Goal: Information Seeking & Learning: Learn about a topic

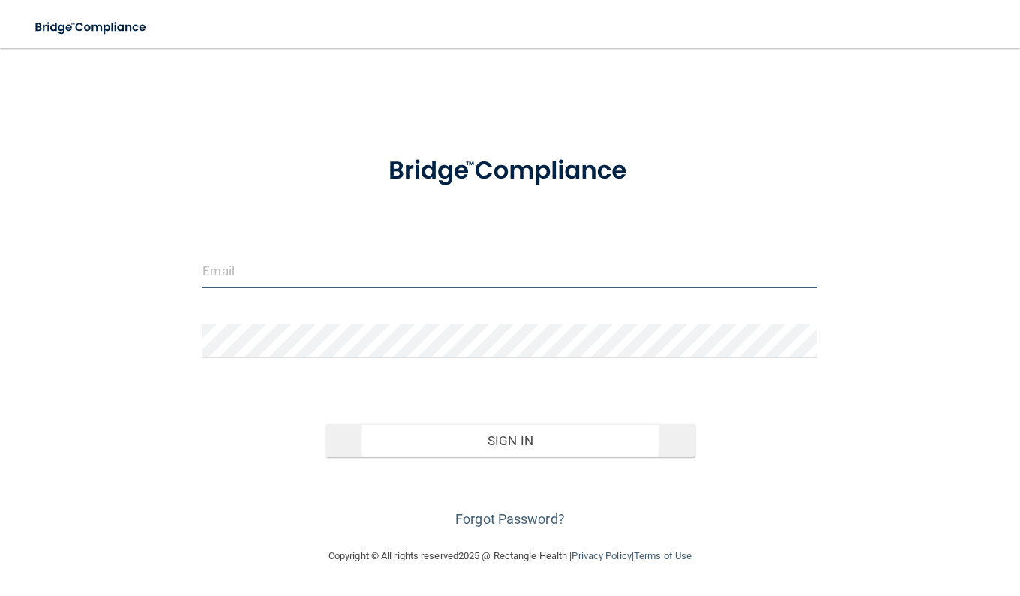
type input "[EMAIL_ADDRESS][DOMAIN_NAME]"
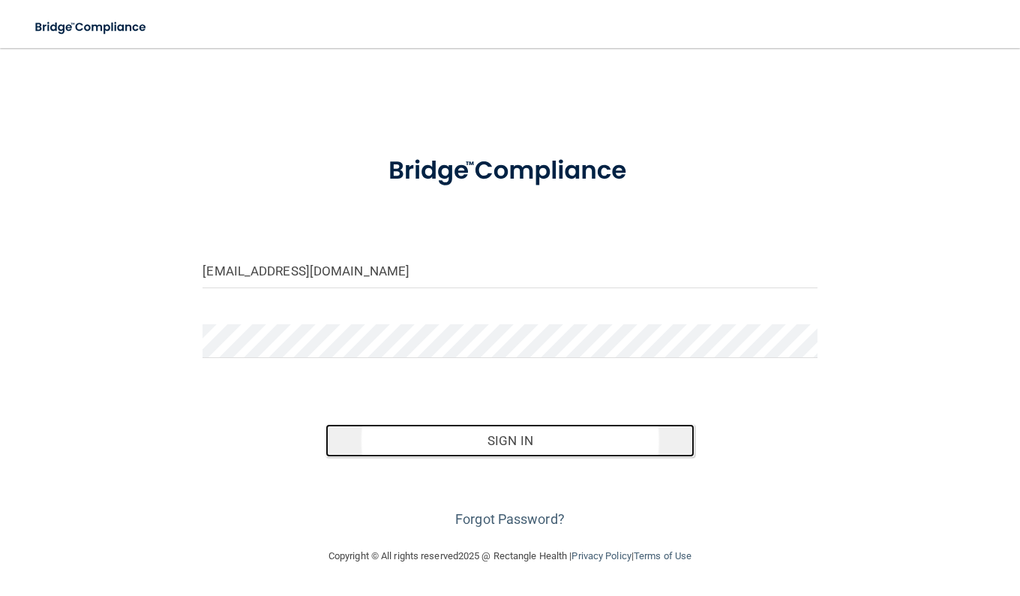
click at [535, 439] on button "Sign In" at bounding box center [510, 440] width 369 height 33
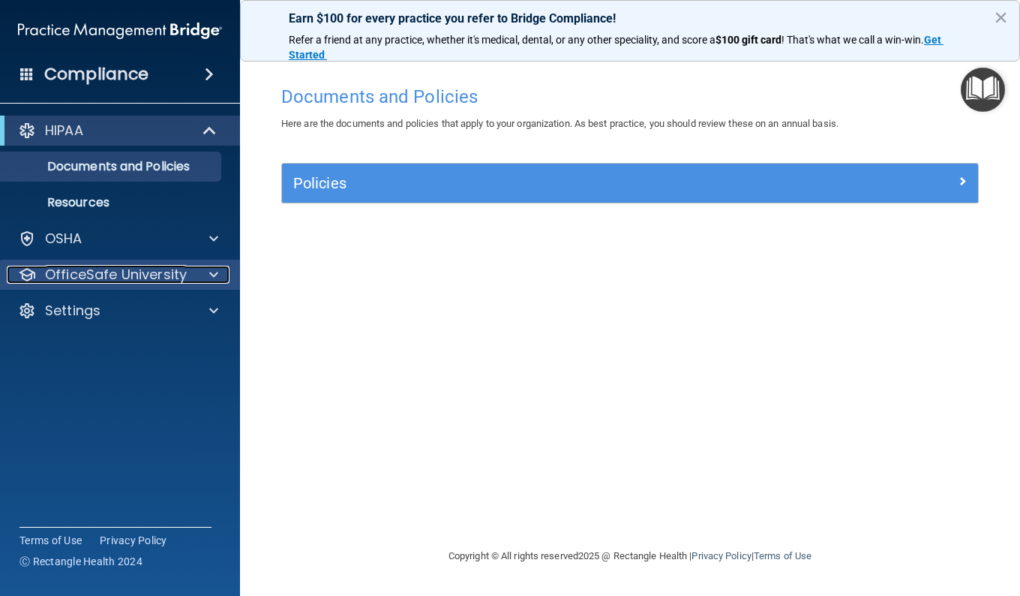
click at [128, 271] on p "OfficeSafe University" at bounding box center [116, 275] width 142 height 18
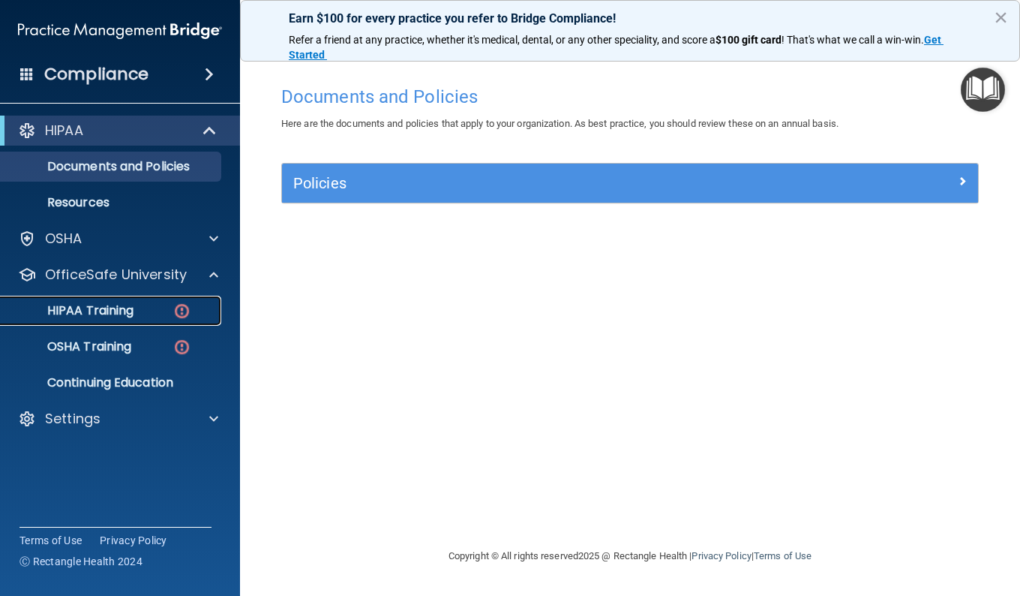
click at [102, 315] on p "HIPAA Training" at bounding box center [72, 310] width 124 height 15
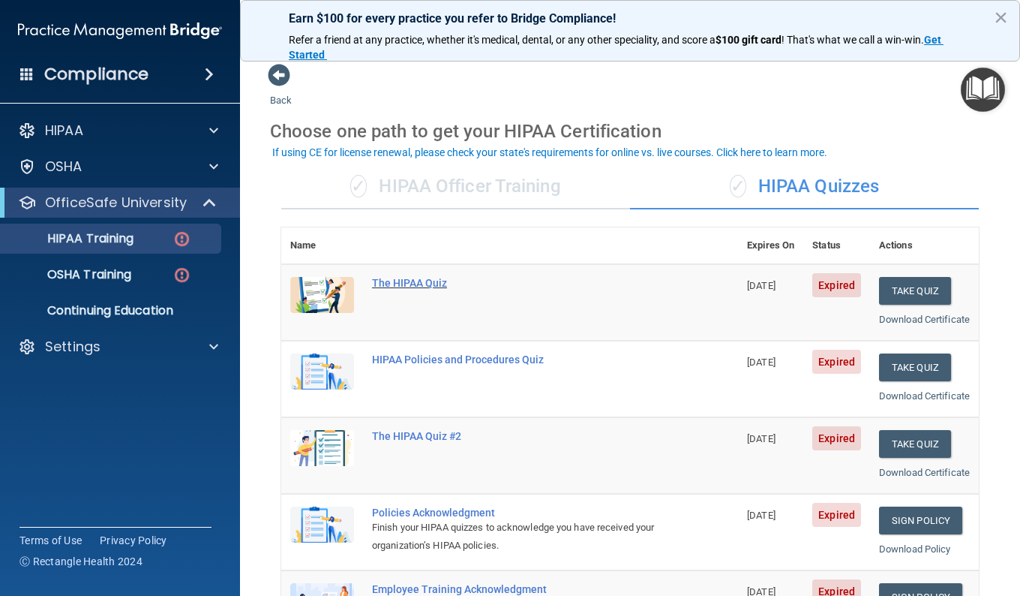
click at [403, 284] on div "The HIPAA Quiz" at bounding box center [517, 283] width 291 height 12
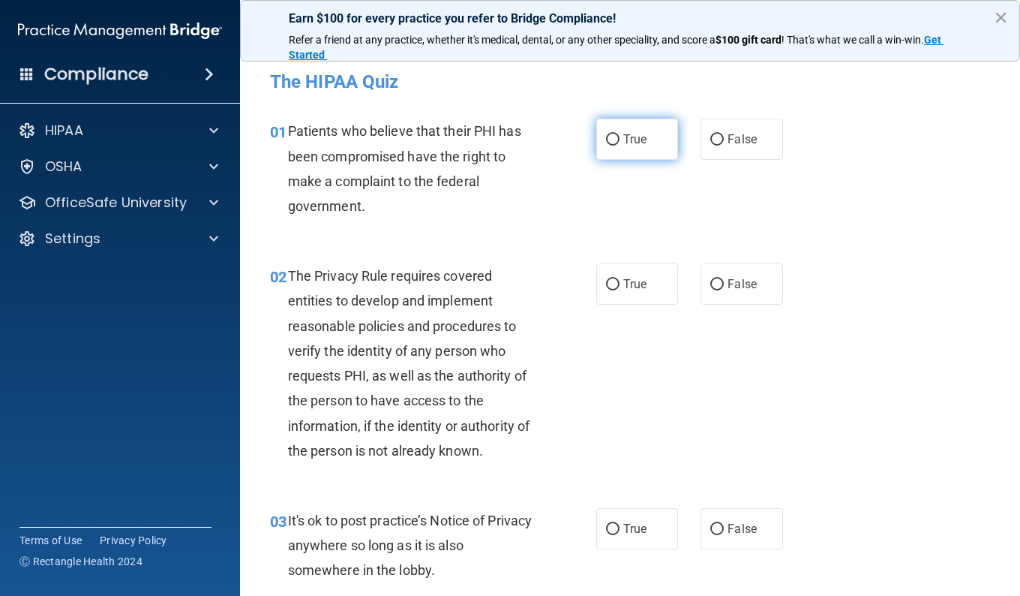
click at [610, 137] on input "True" at bounding box center [613, 139] width 14 height 11
radio input "true"
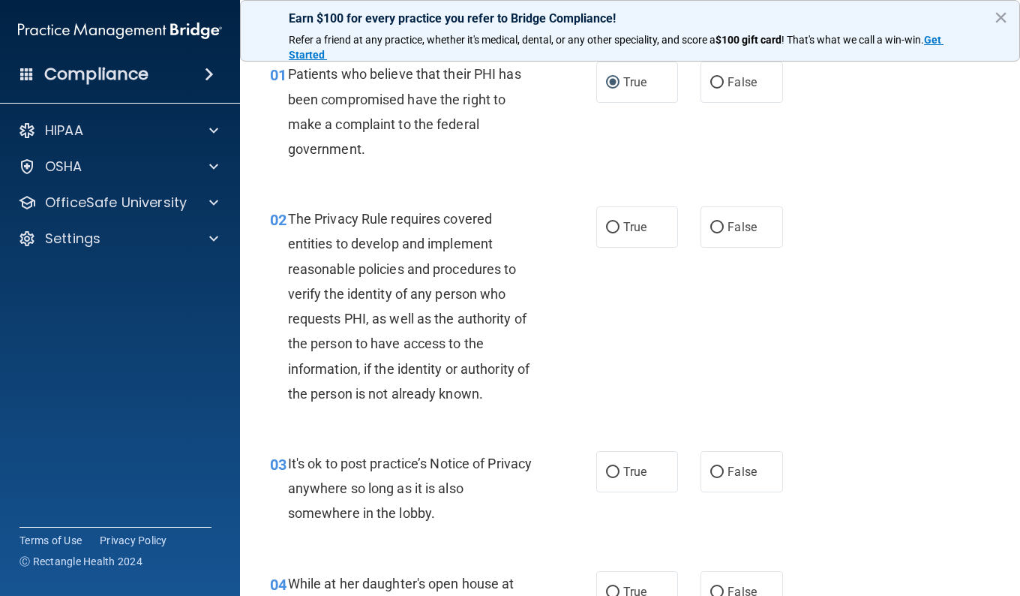
scroll to position [75, 0]
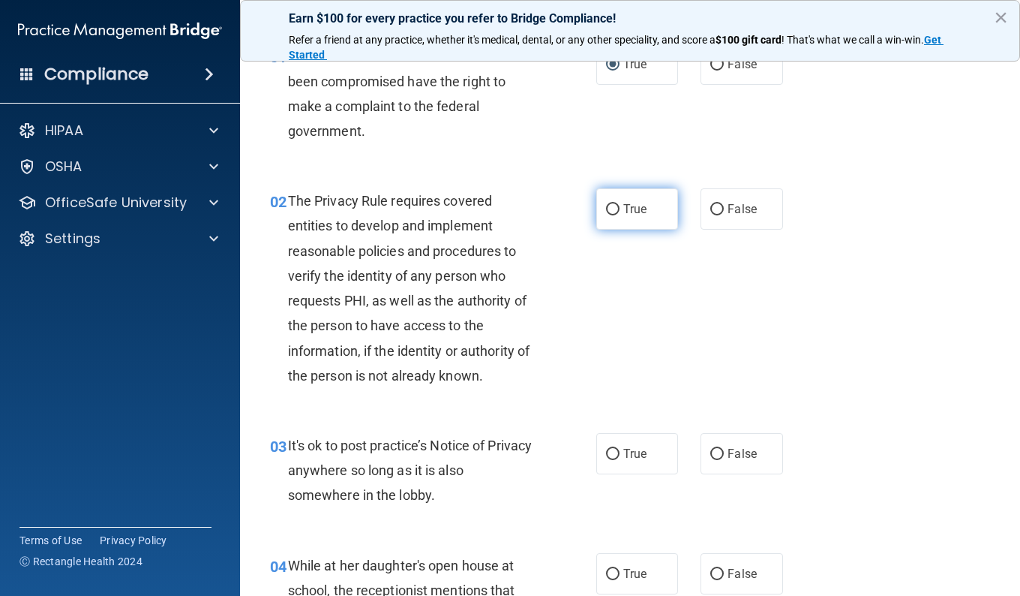
click at [606, 210] on input "True" at bounding box center [613, 209] width 14 height 11
radio input "true"
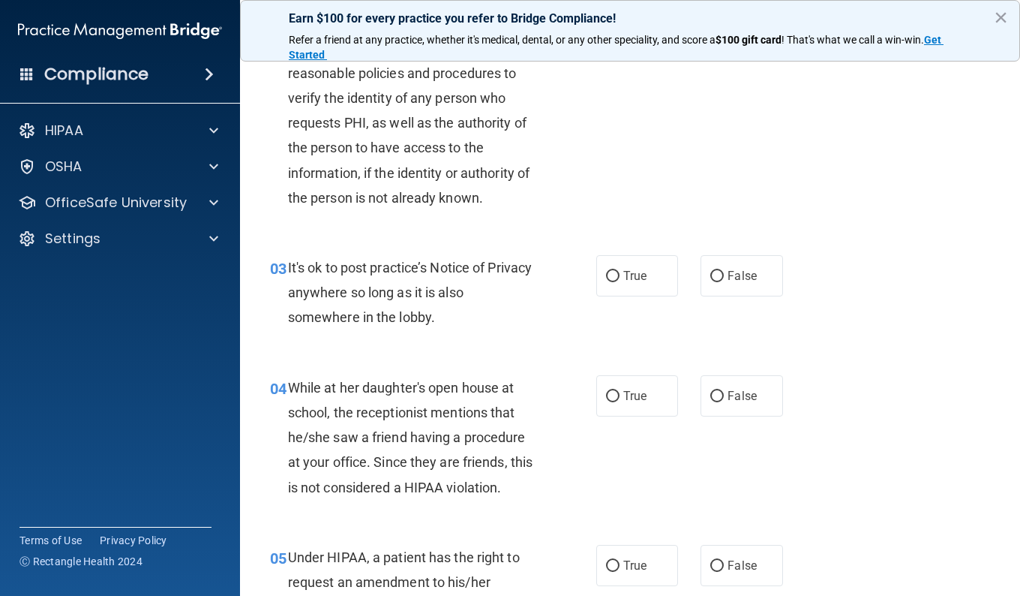
scroll to position [300, 0]
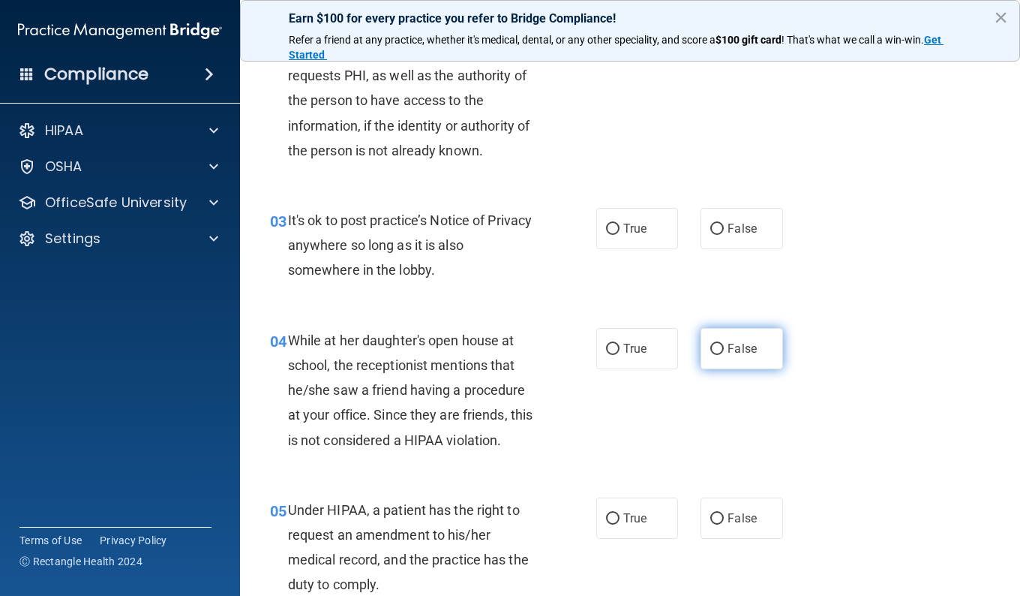
click at [710, 349] on input "False" at bounding box center [717, 349] width 14 height 11
radio input "true"
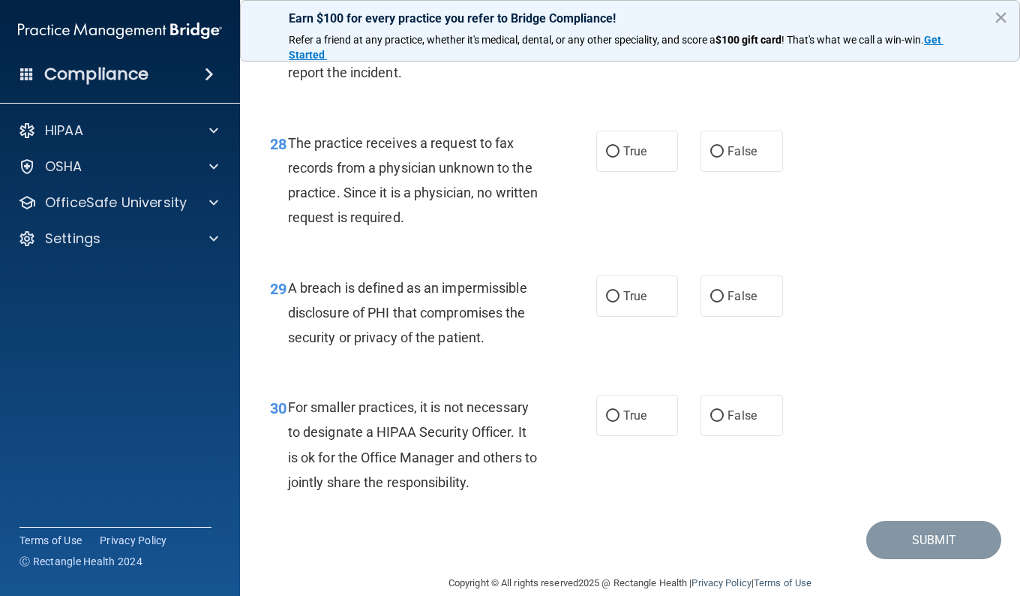
scroll to position [3944, 0]
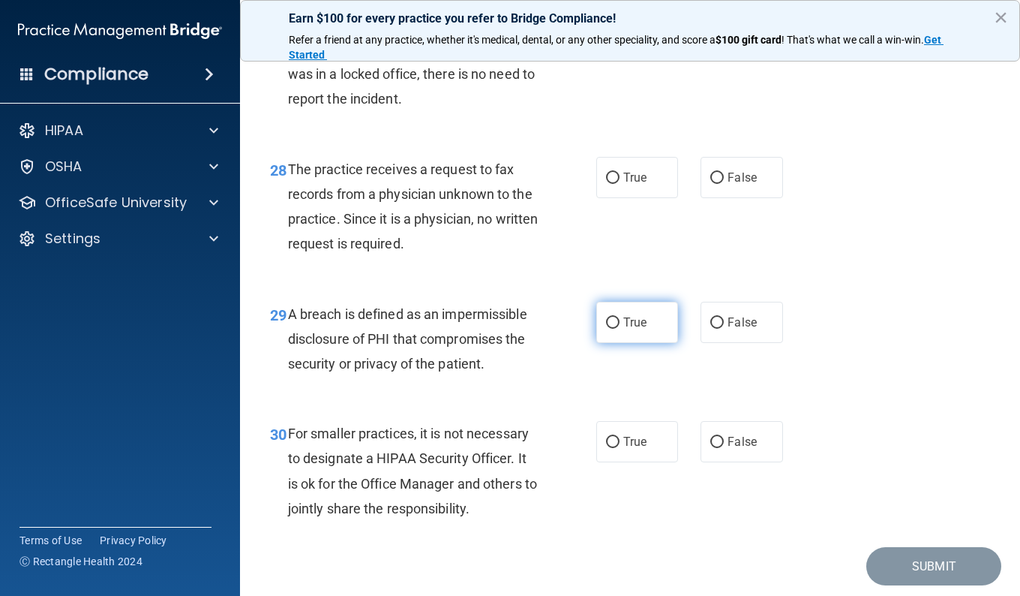
click at [606, 329] on input "True" at bounding box center [613, 322] width 14 height 11
radio input "true"
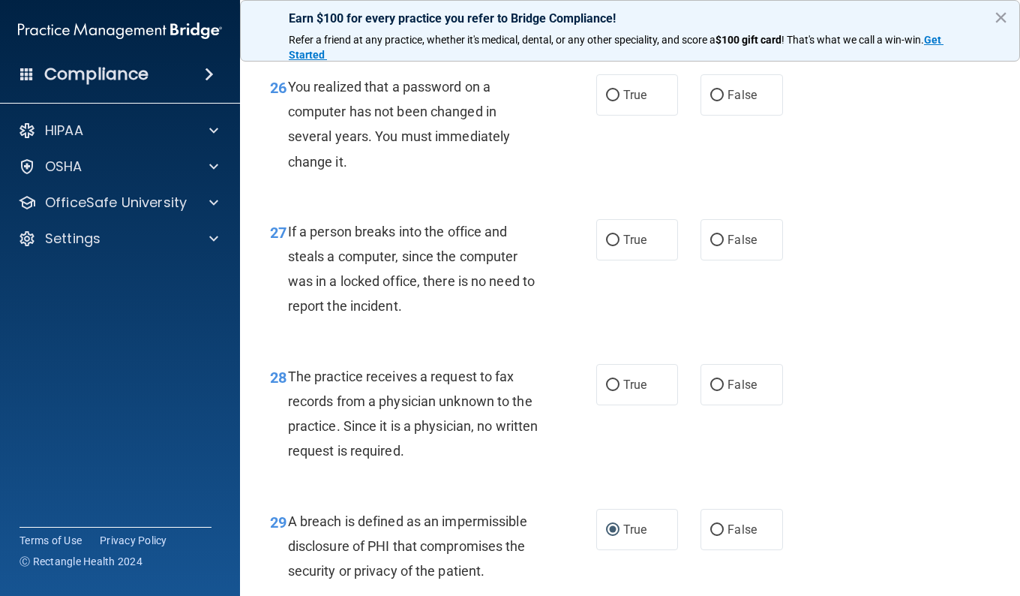
scroll to position [3719, 0]
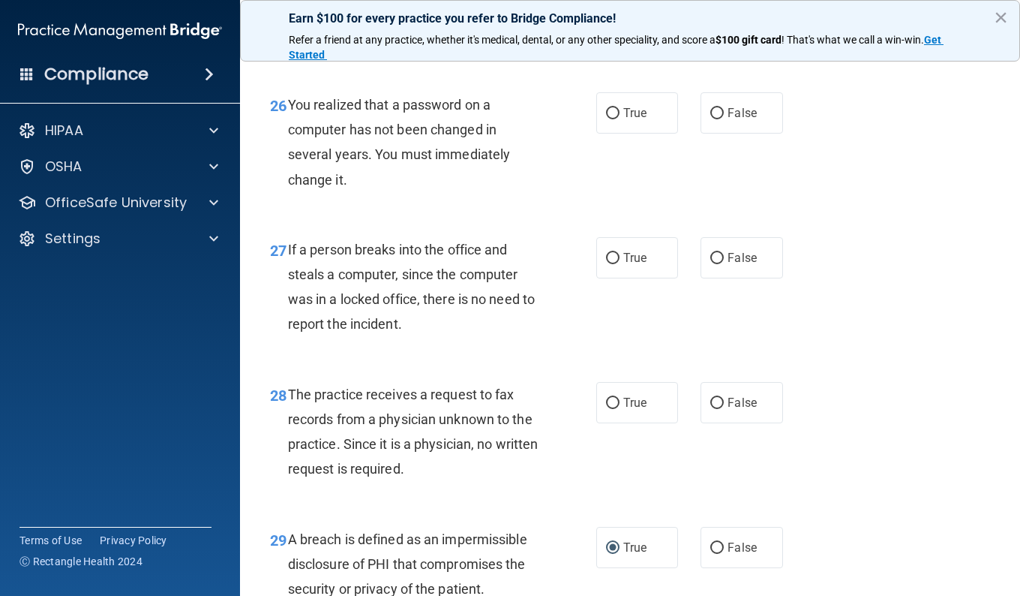
drag, startPoint x: 710, startPoint y: 279, endPoint x: 788, endPoint y: 253, distance: 81.6
click at [710, 264] on input "False" at bounding box center [717, 258] width 14 height 11
radio input "true"
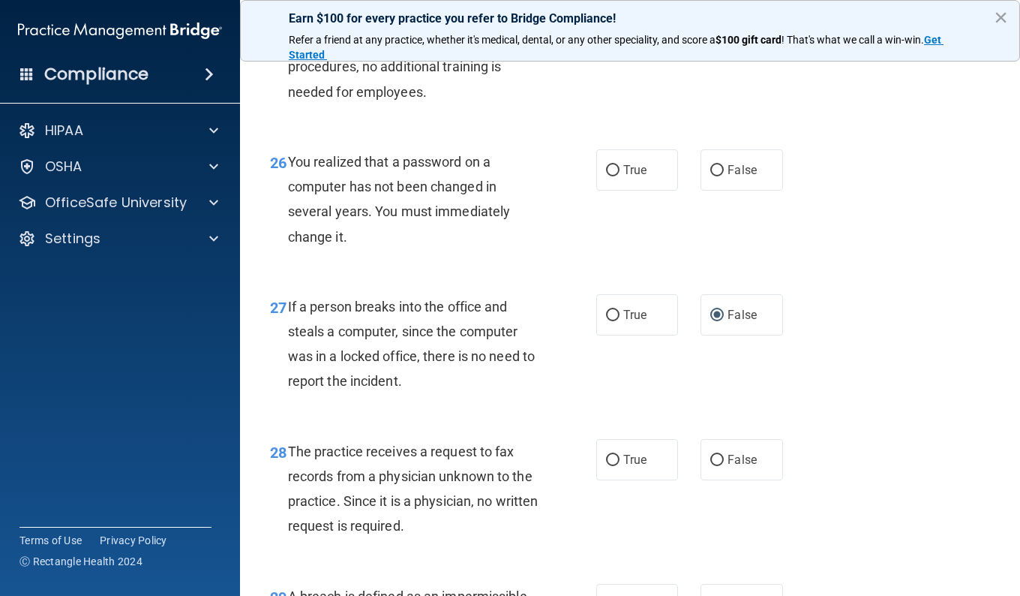
scroll to position [3644, 0]
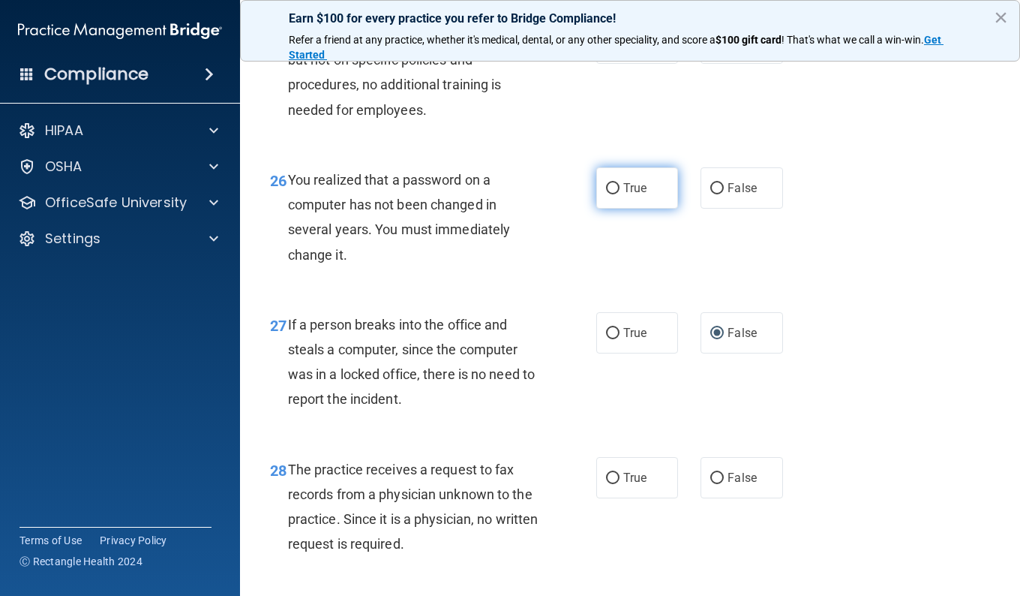
click at [608, 194] on input "True" at bounding box center [613, 188] width 14 height 11
radio input "true"
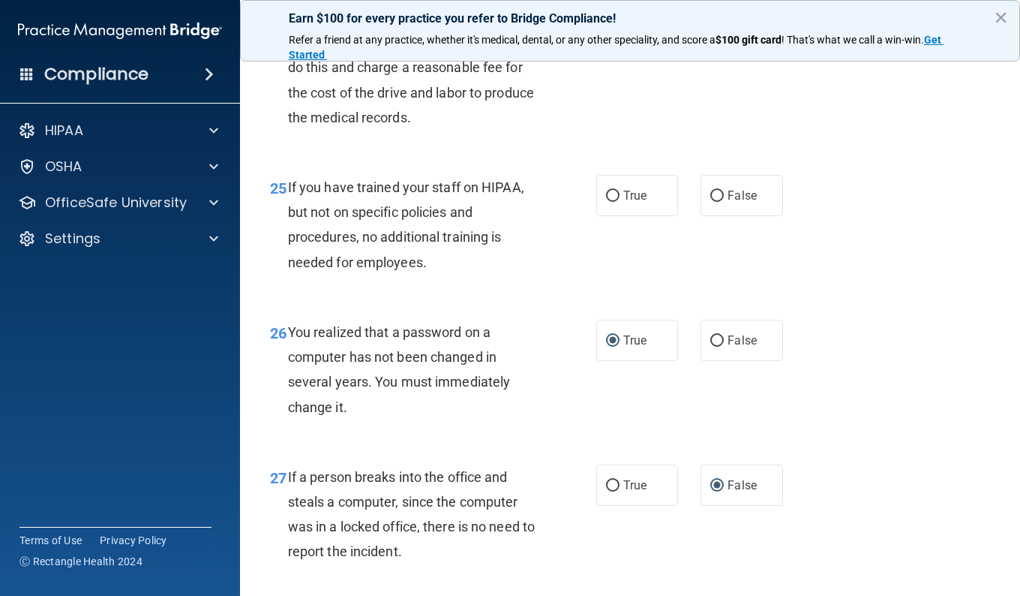
scroll to position [3419, 0]
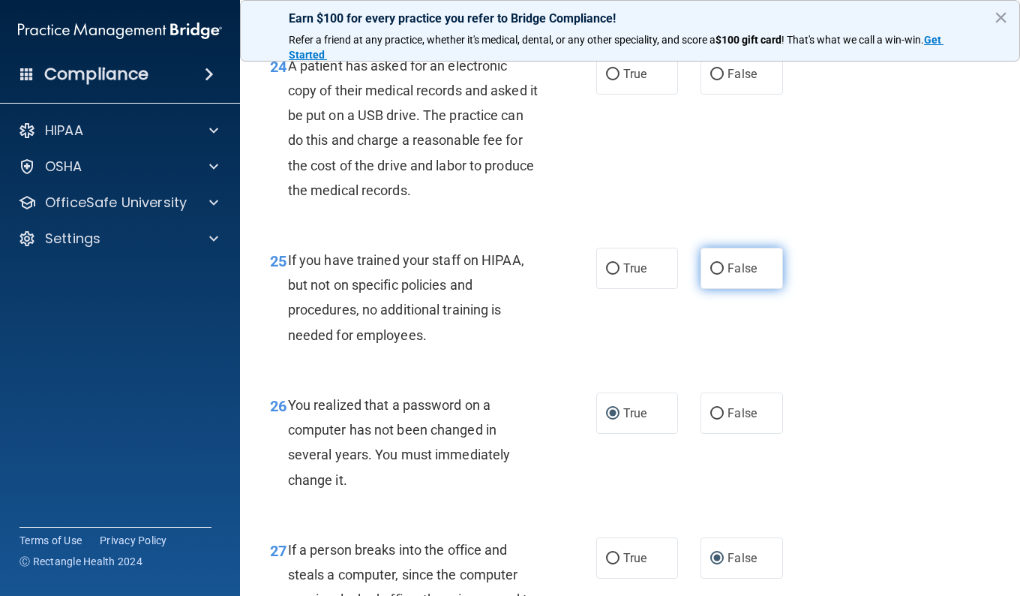
click at [710, 275] on input "False" at bounding box center [717, 268] width 14 height 11
radio input "true"
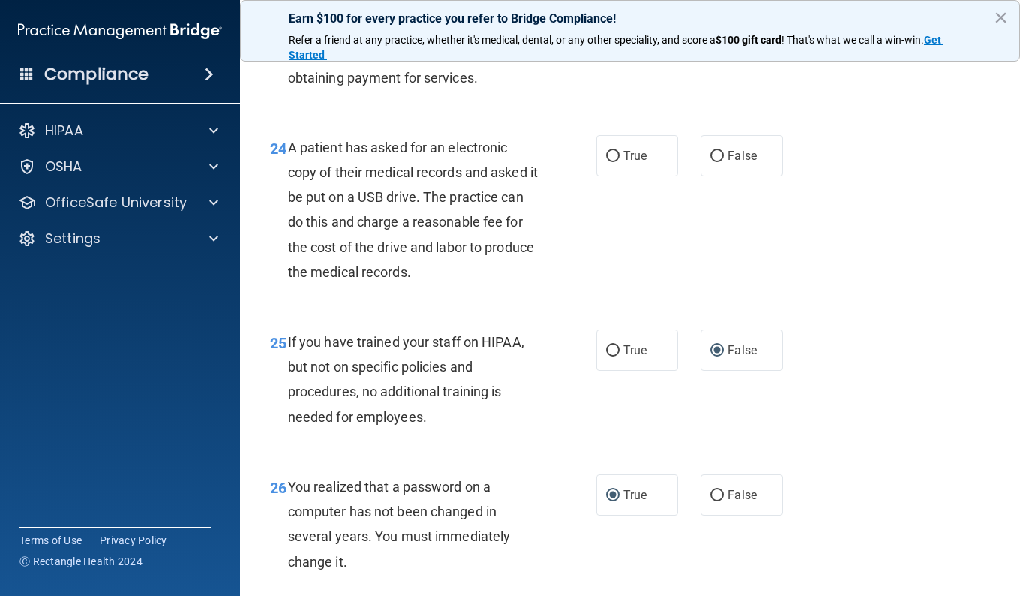
scroll to position [3269, 0]
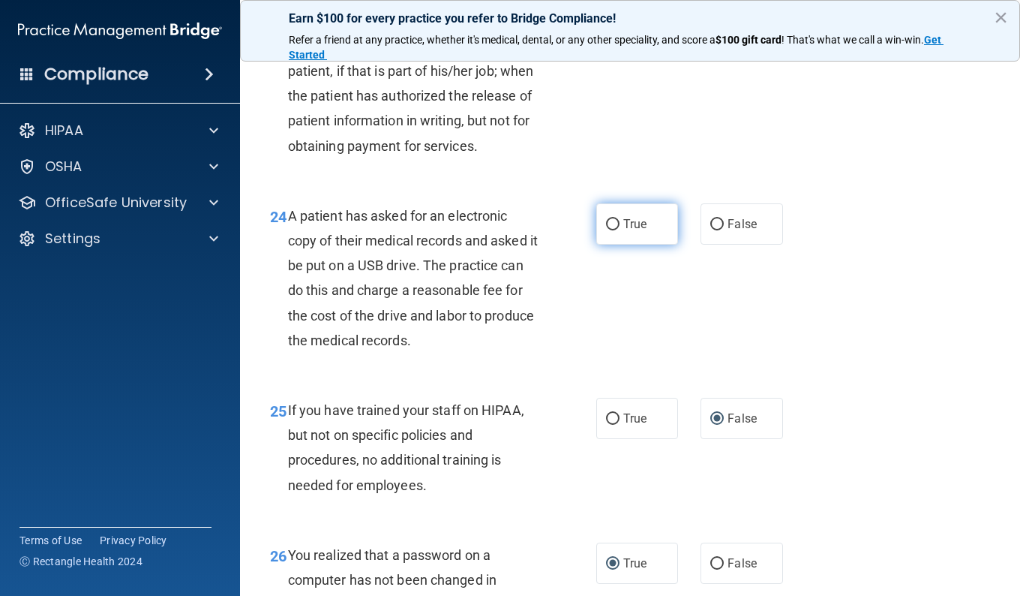
click at [611, 230] on input "True" at bounding box center [613, 224] width 14 height 11
radio input "true"
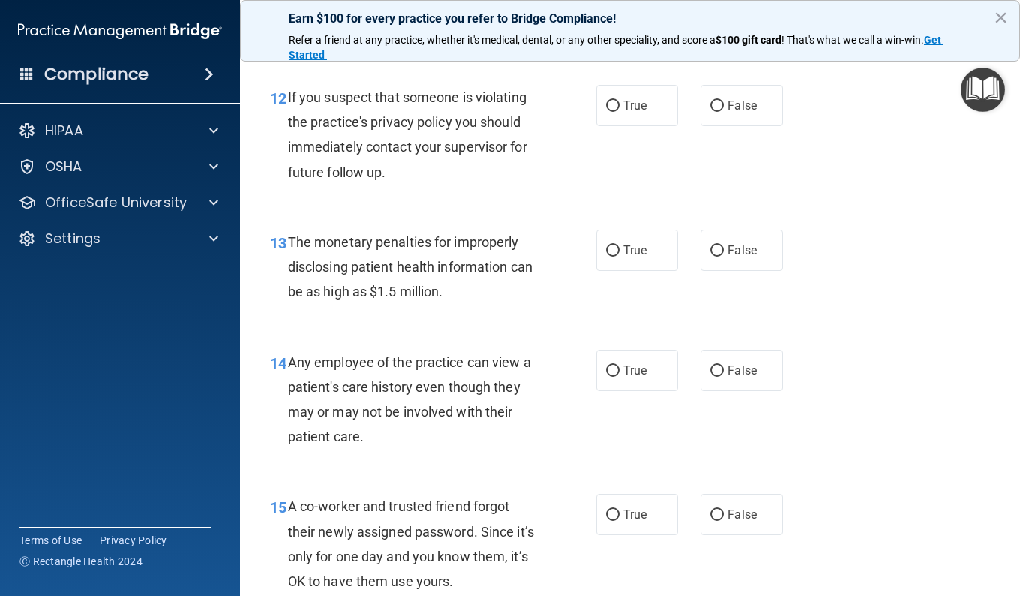
scroll to position [1468, 0]
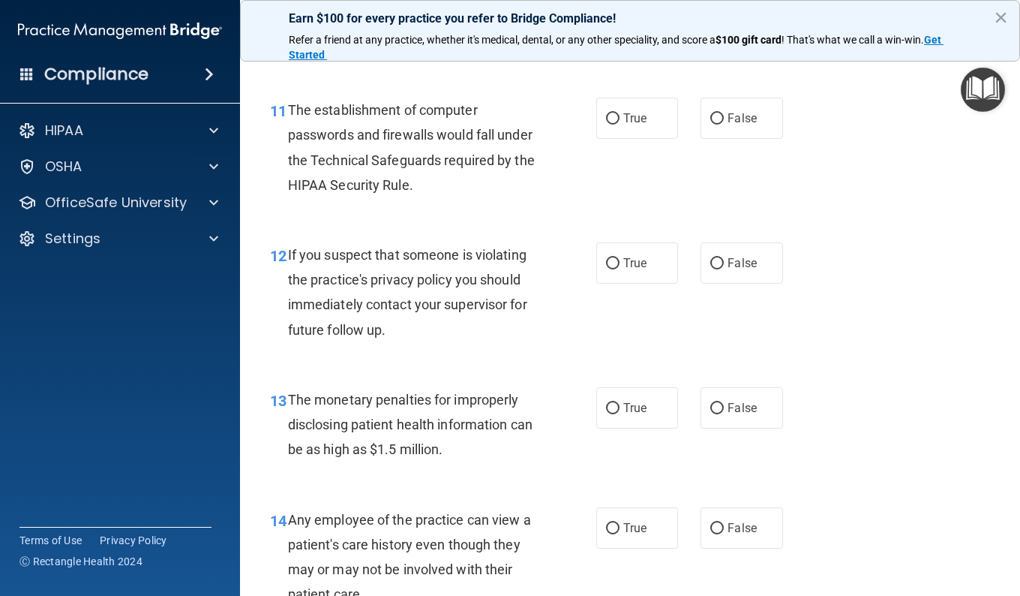
click at [984, 91] on img "Open Resource Center" at bounding box center [983, 90] width 44 height 44
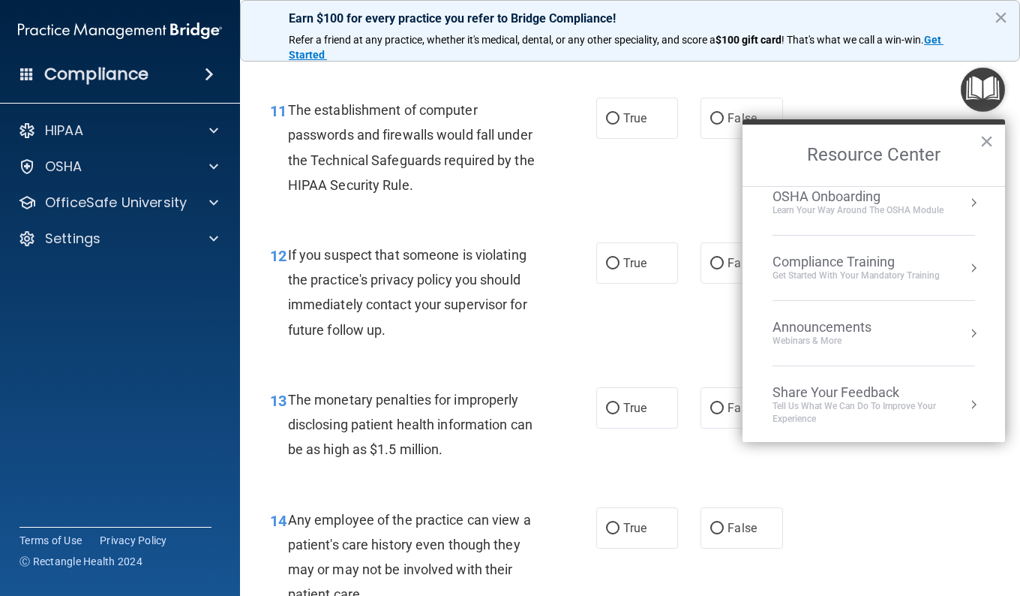
scroll to position [84, 0]
click at [984, 143] on button "×" at bounding box center [987, 141] width 14 height 24
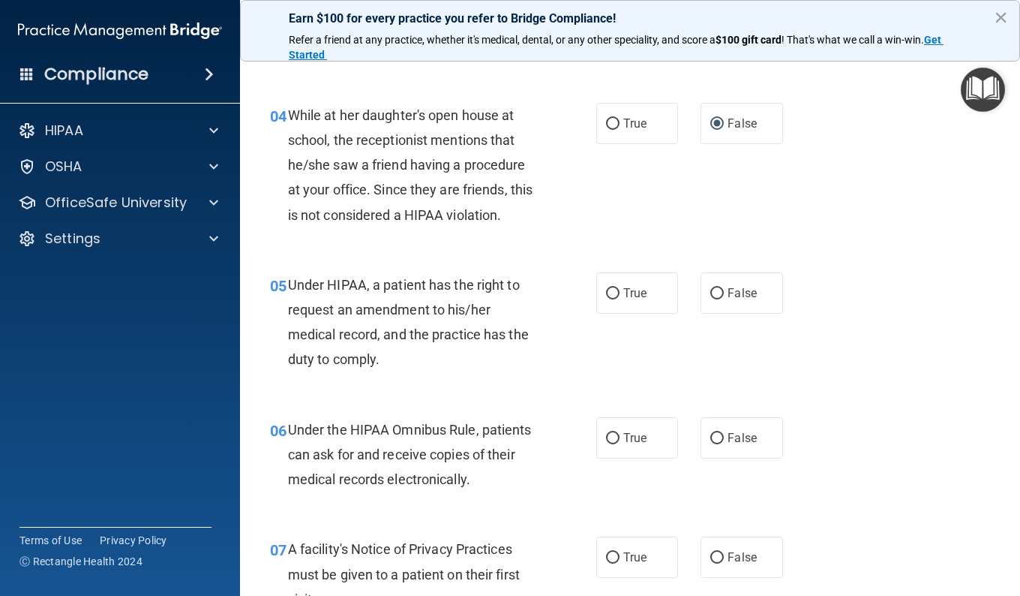
scroll to position [675, 0]
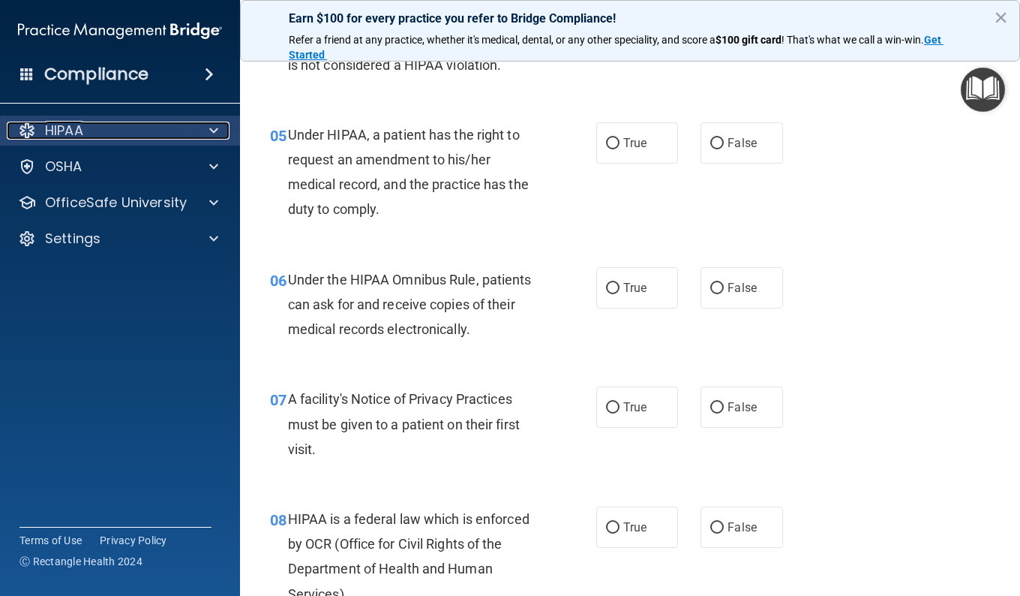
click at [188, 130] on div "HIPAA" at bounding box center [100, 131] width 186 height 18
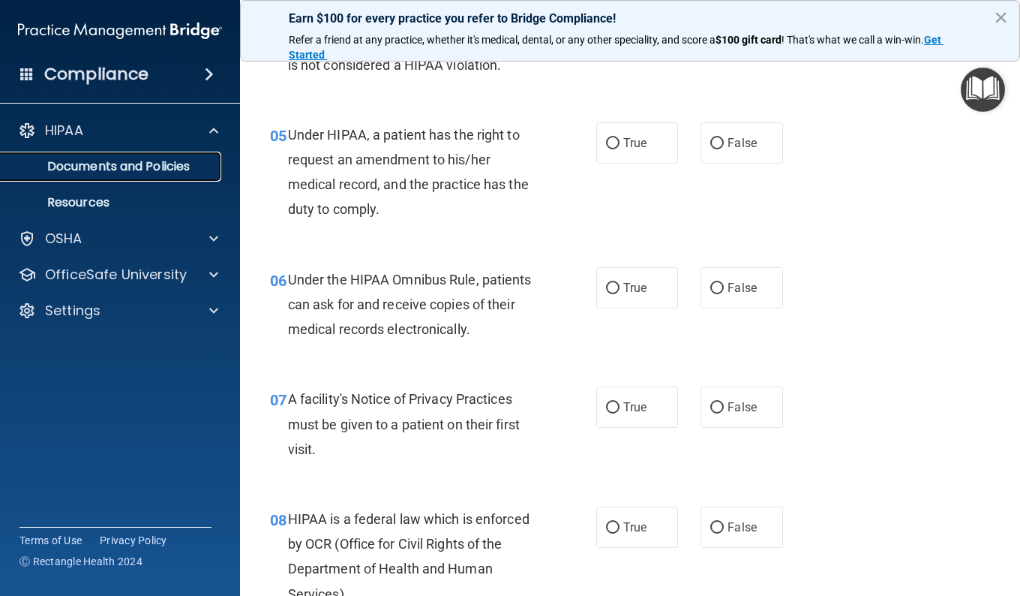
click at [150, 166] on p "Documents and Policies" at bounding box center [112, 166] width 205 height 15
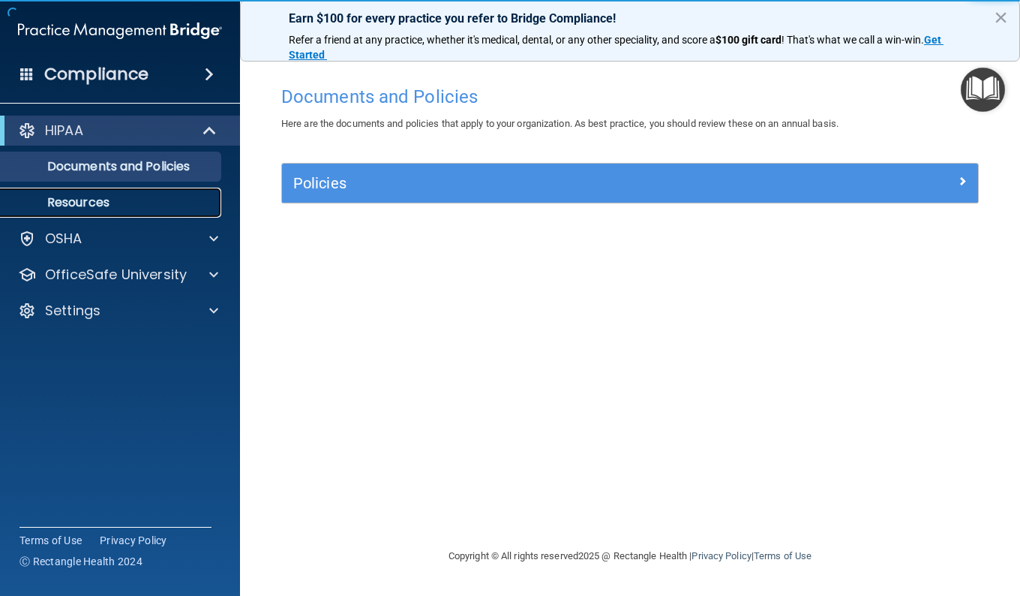
click at [93, 206] on p "Resources" at bounding box center [112, 202] width 205 height 15
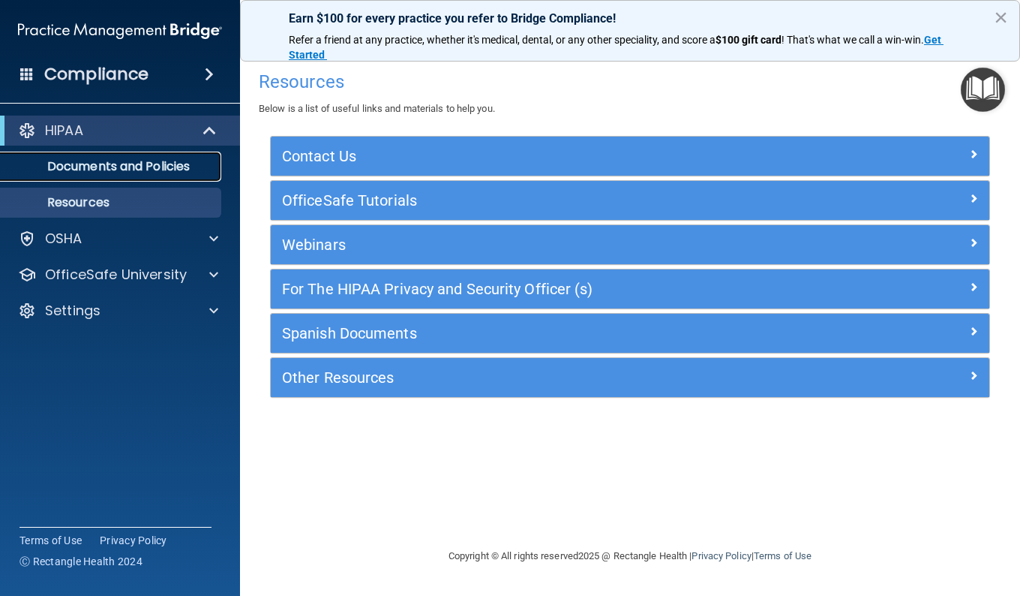
click at [109, 165] on p "Documents and Policies" at bounding box center [112, 166] width 205 height 15
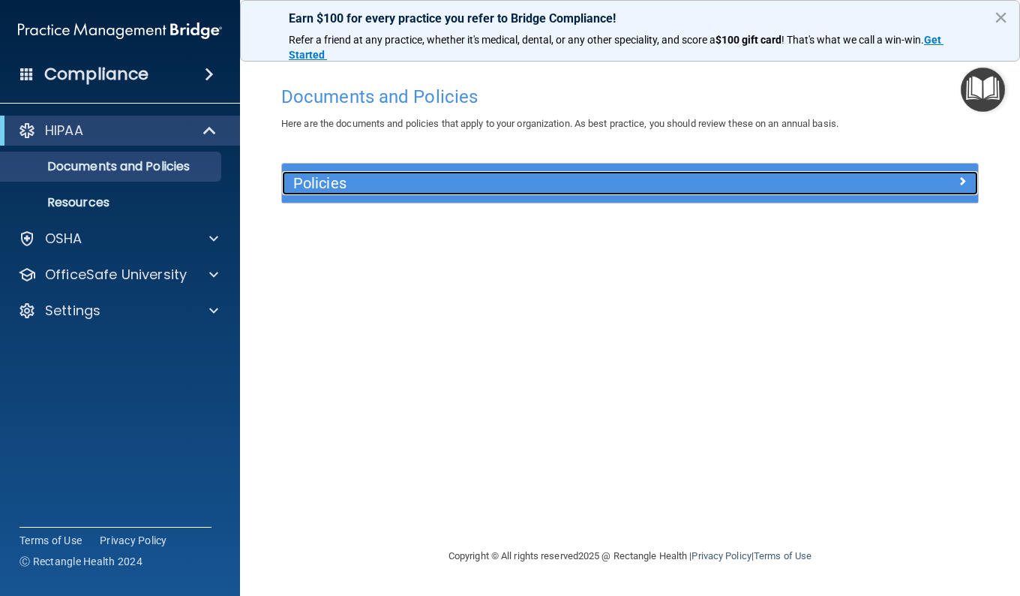
click at [374, 184] on h5 "Policies" at bounding box center [543, 183] width 500 height 17
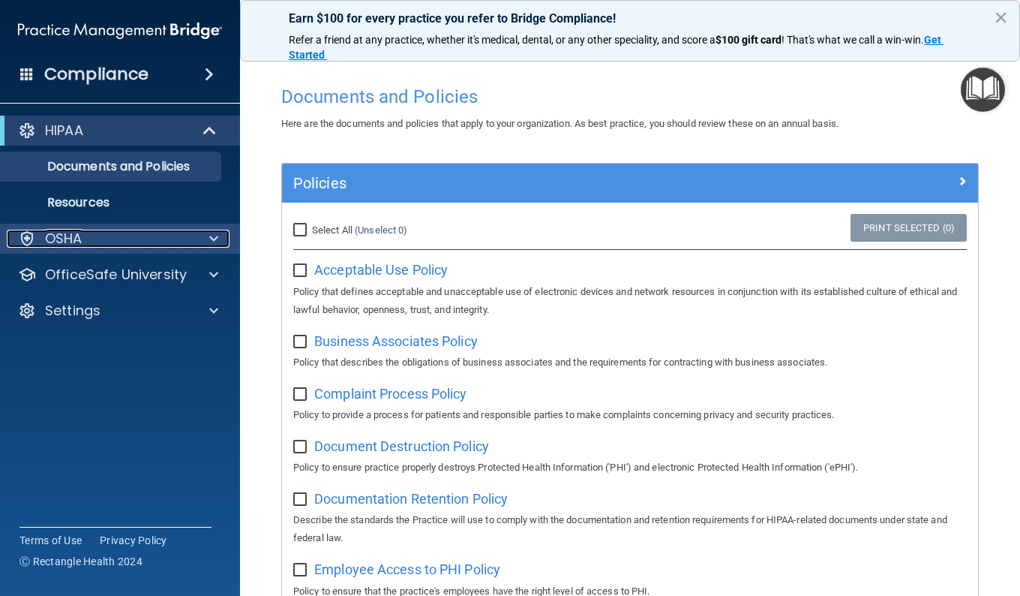
click at [89, 234] on div "OSHA" at bounding box center [100, 239] width 186 height 18
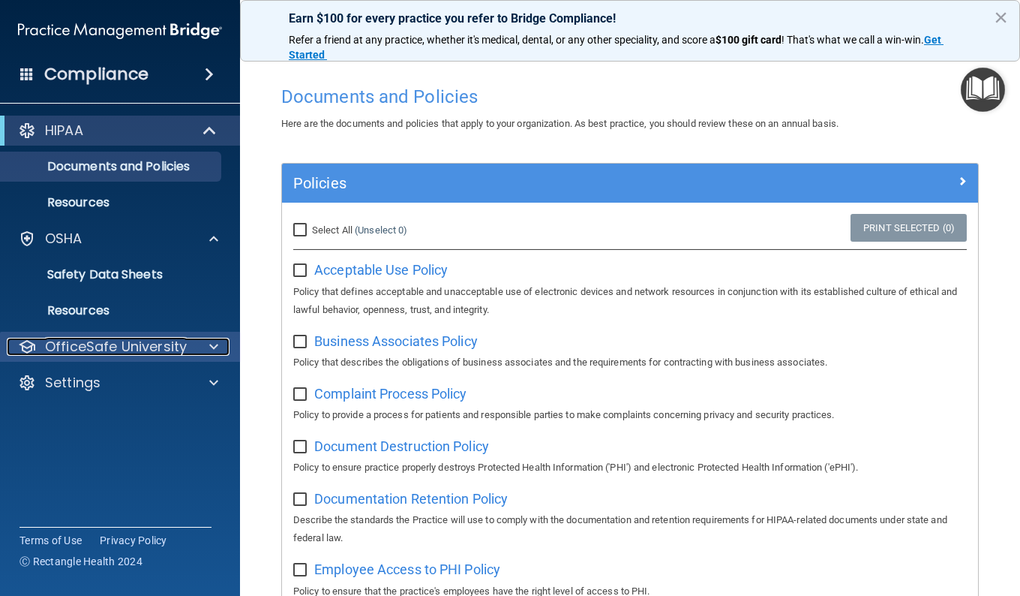
click at [115, 341] on p "OfficeSafe University" at bounding box center [116, 347] width 142 height 18
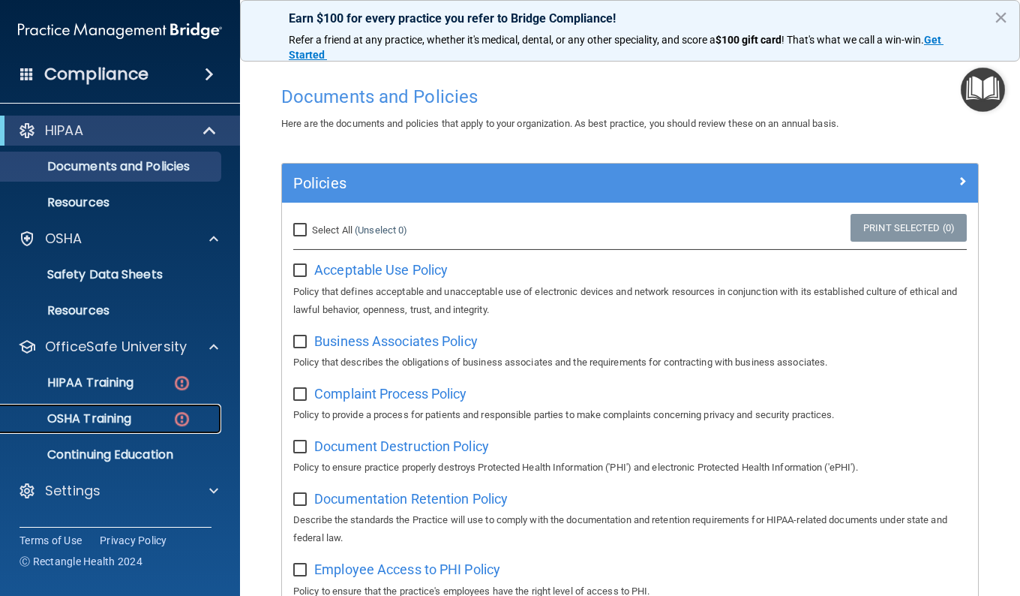
click at [106, 412] on p "OSHA Training" at bounding box center [71, 418] width 122 height 15
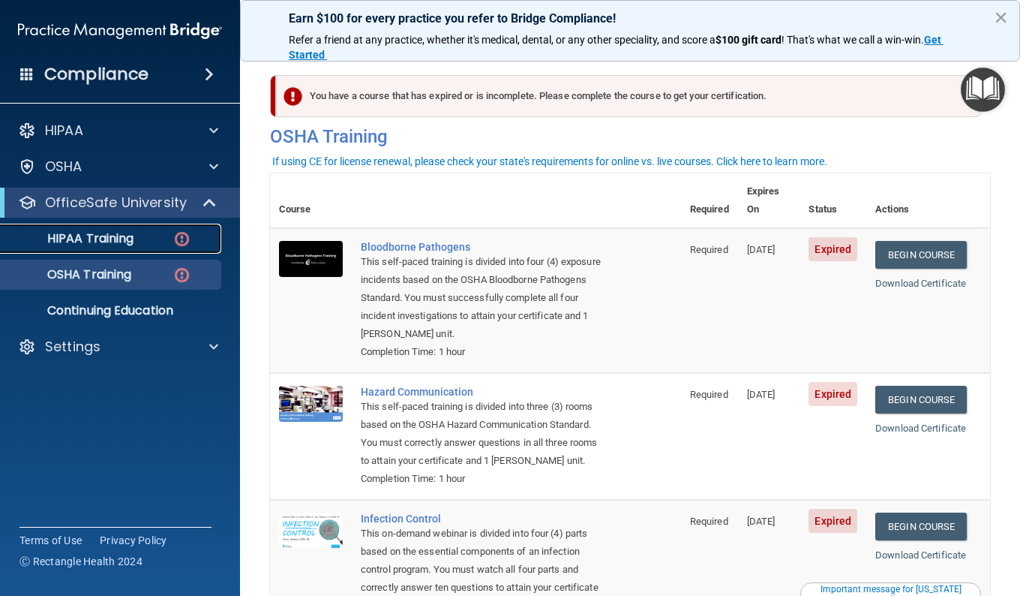
click at [93, 238] on p "HIPAA Training" at bounding box center [72, 238] width 124 height 15
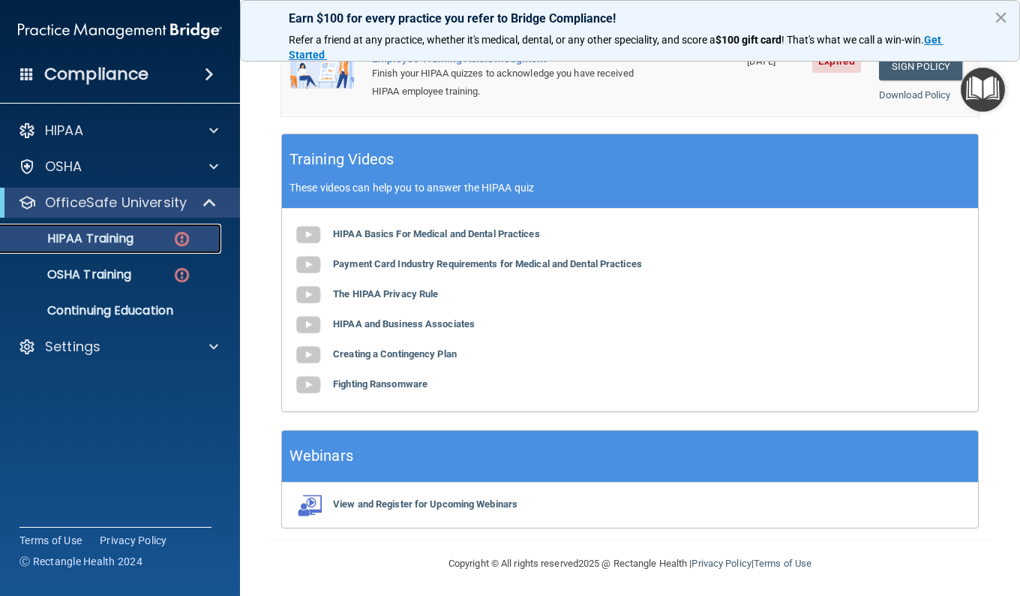
scroll to position [512, 0]
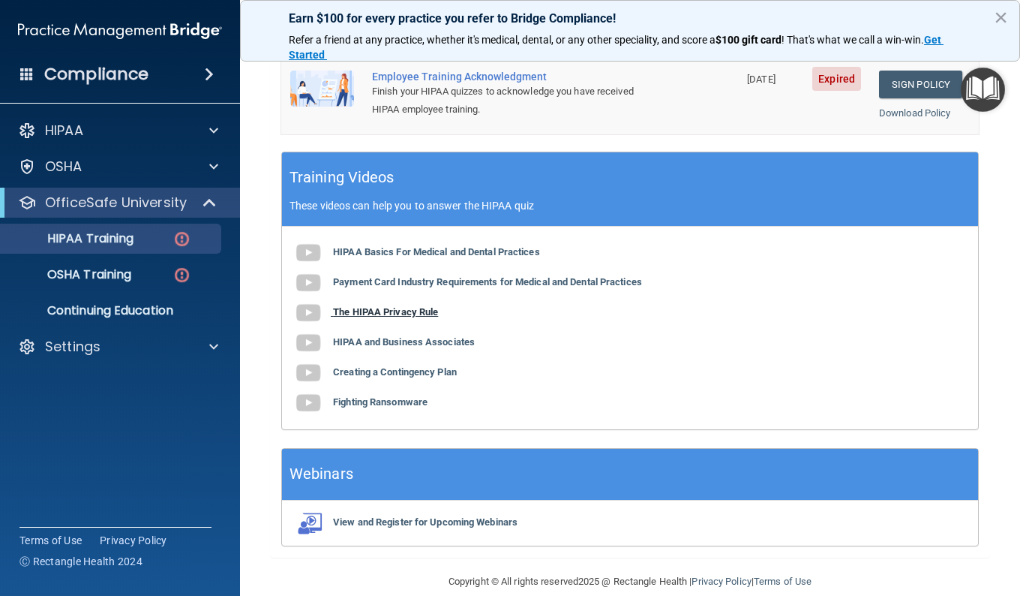
click at [405, 317] on b "The HIPAA Privacy Rule" at bounding box center [385, 311] width 105 height 11
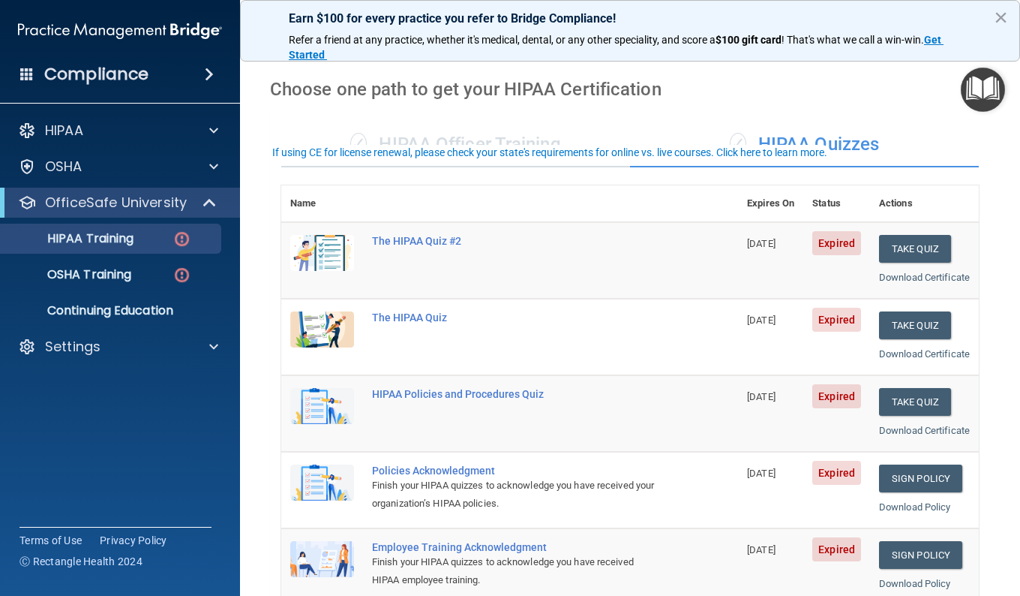
scroll to position [0, 0]
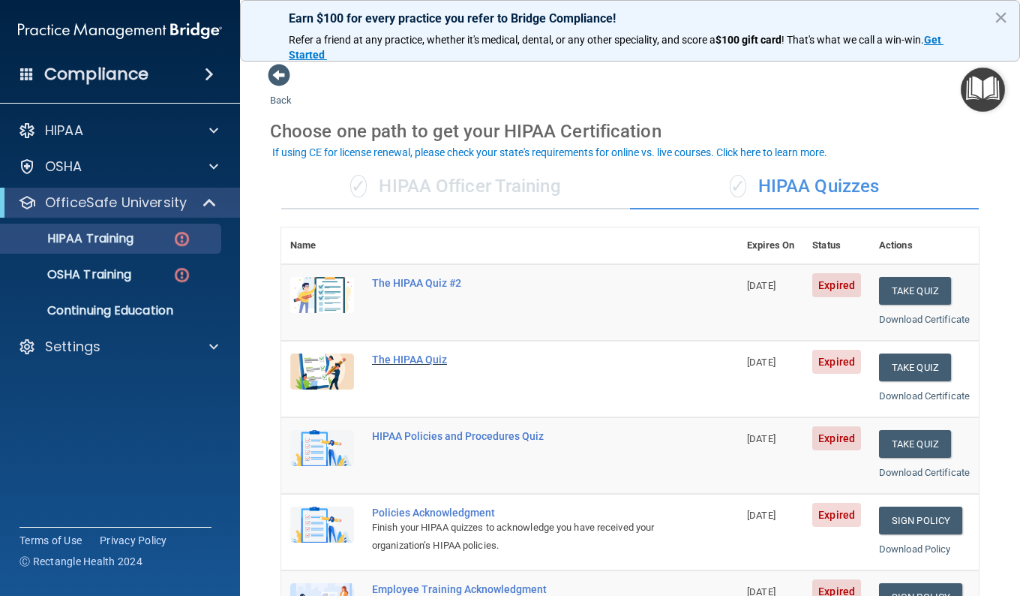
click at [424, 365] on div "The HIPAA Quiz" at bounding box center [517, 359] width 291 height 12
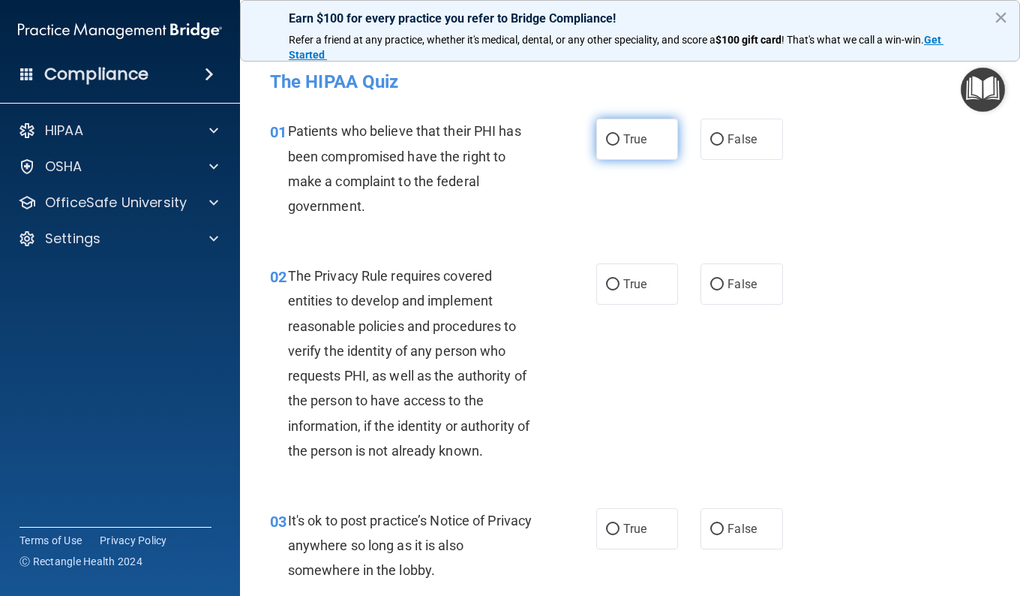
click at [608, 140] on input "True" at bounding box center [613, 139] width 14 height 11
radio input "true"
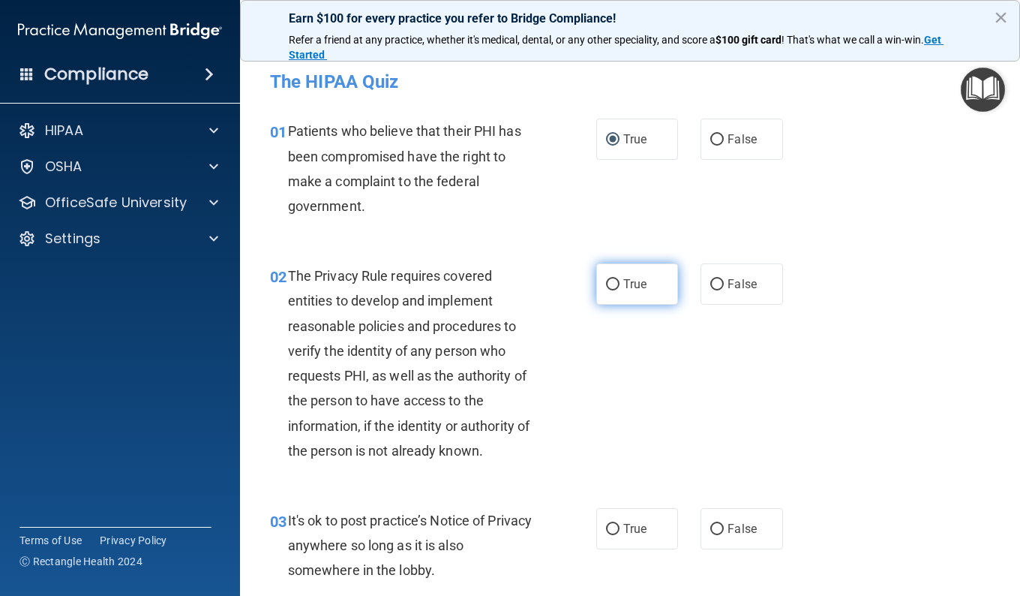
click at [608, 287] on input "True" at bounding box center [613, 284] width 14 height 11
radio input "true"
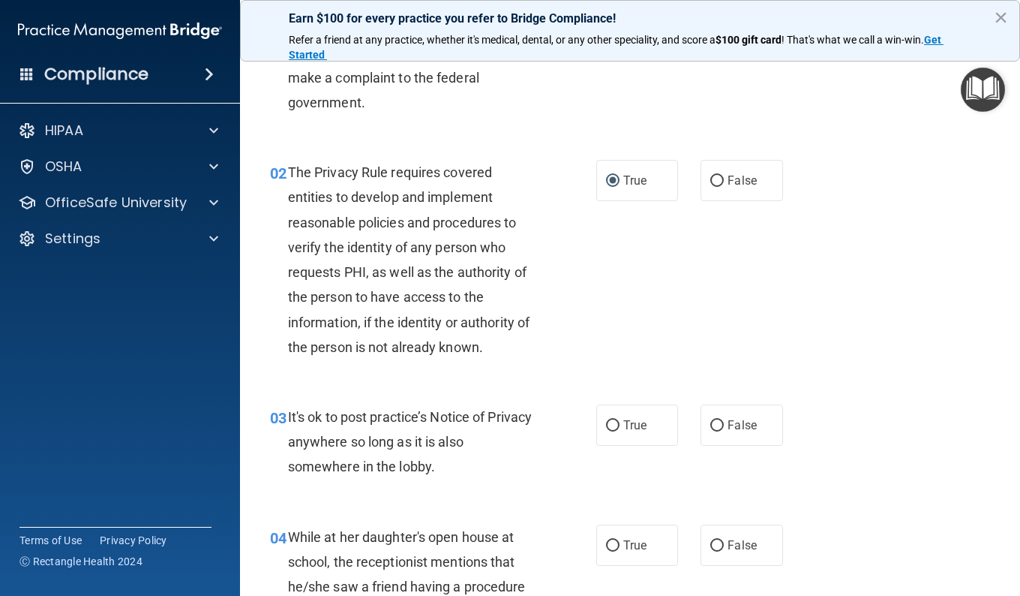
scroll to position [150, 0]
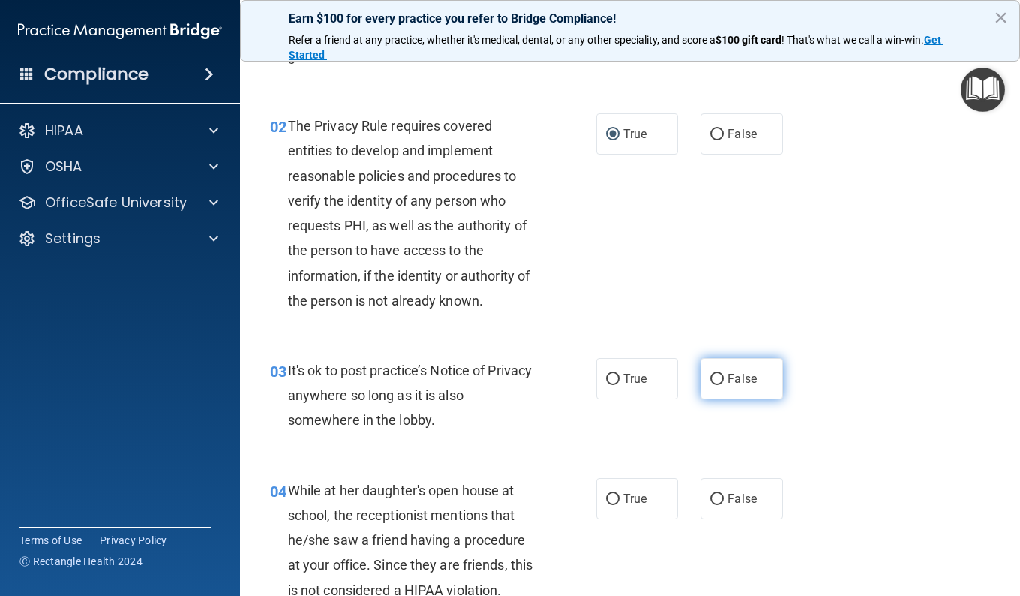
click at [710, 380] on input "False" at bounding box center [717, 379] width 14 height 11
radio input "true"
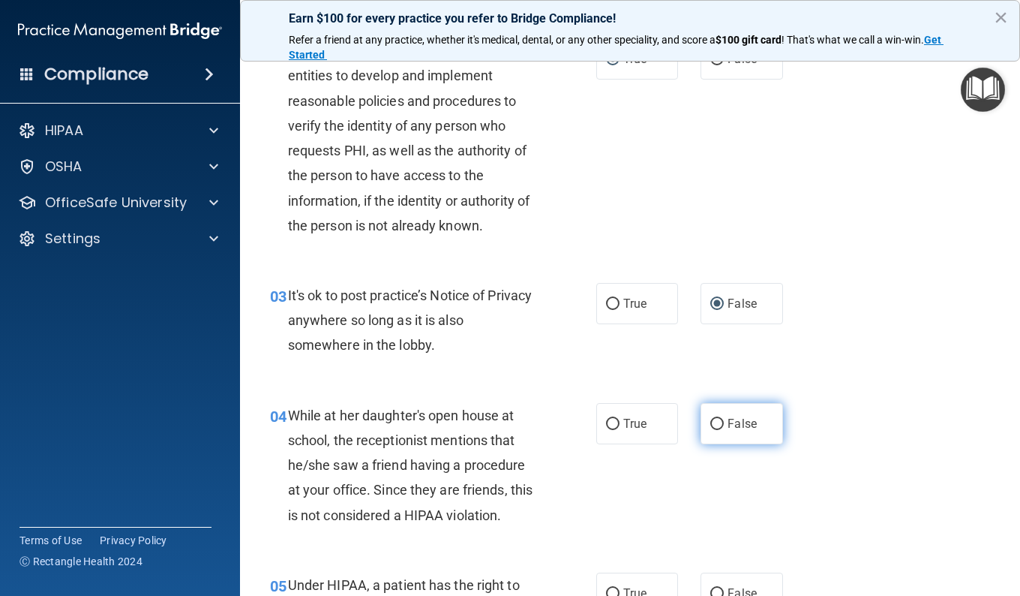
click at [713, 419] on input "False" at bounding box center [717, 424] width 14 height 11
radio input "true"
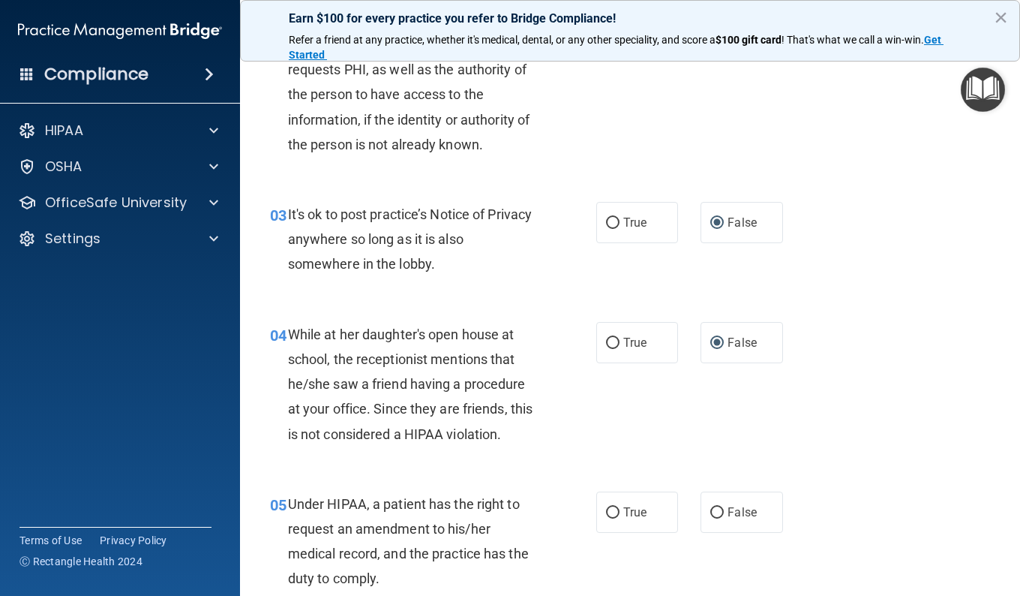
scroll to position [375, 0]
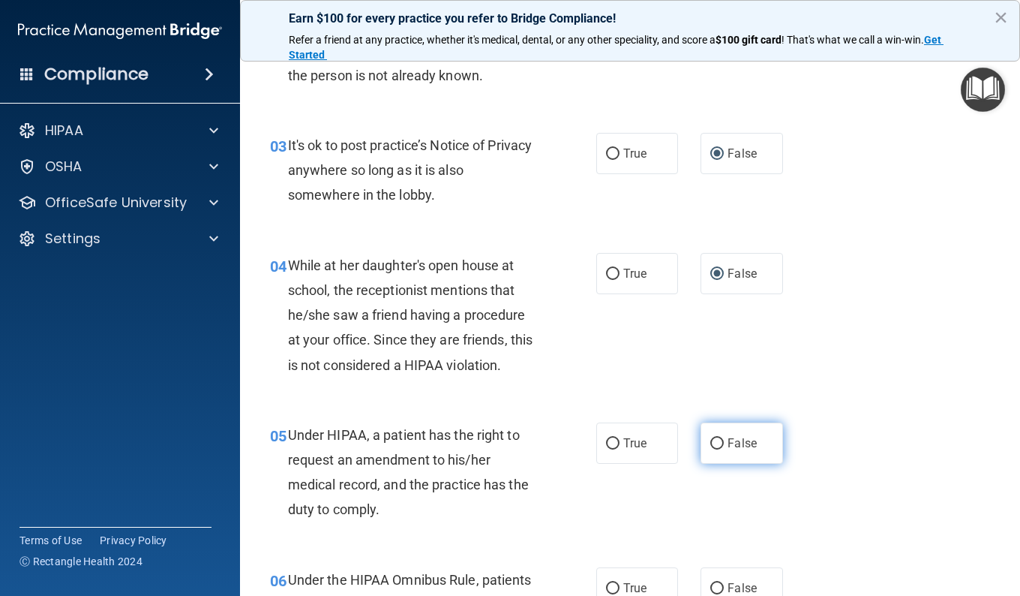
click at [710, 440] on input "False" at bounding box center [717, 443] width 14 height 11
radio input "true"
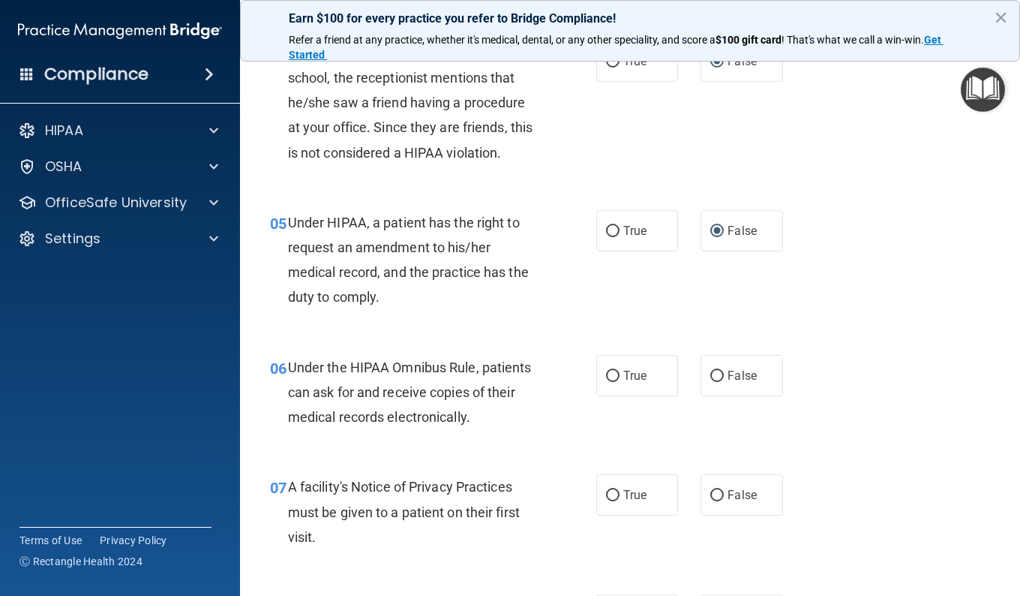
scroll to position [600, 0]
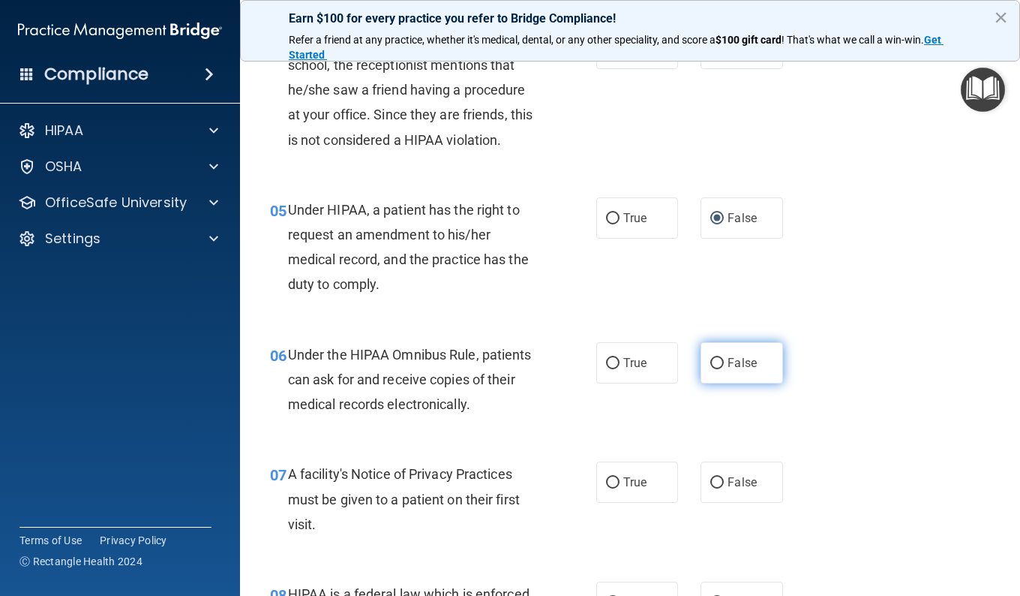
click at [710, 358] on input "False" at bounding box center [717, 363] width 14 height 11
radio input "true"
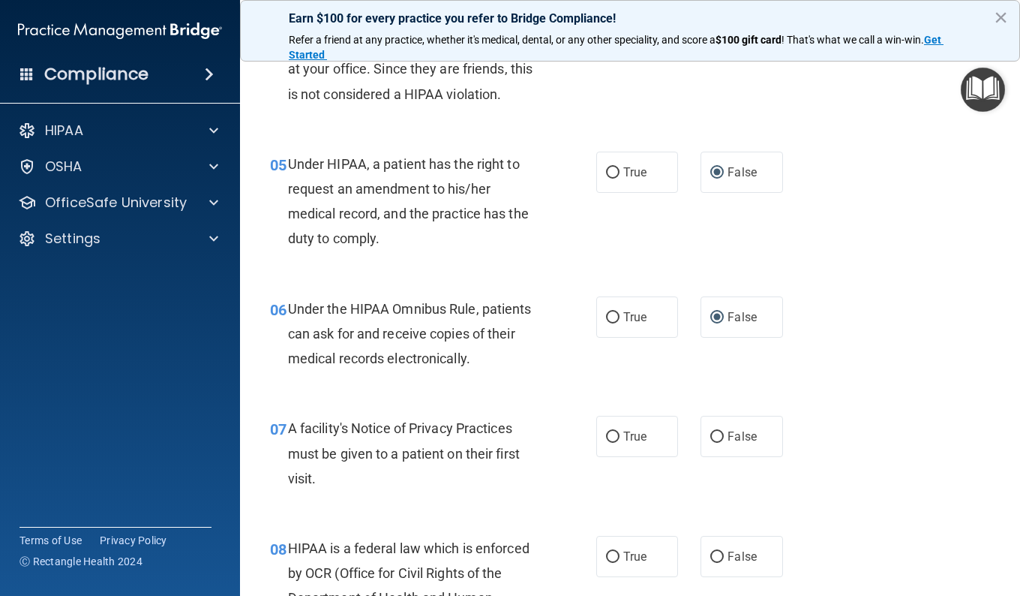
scroll to position [675, 0]
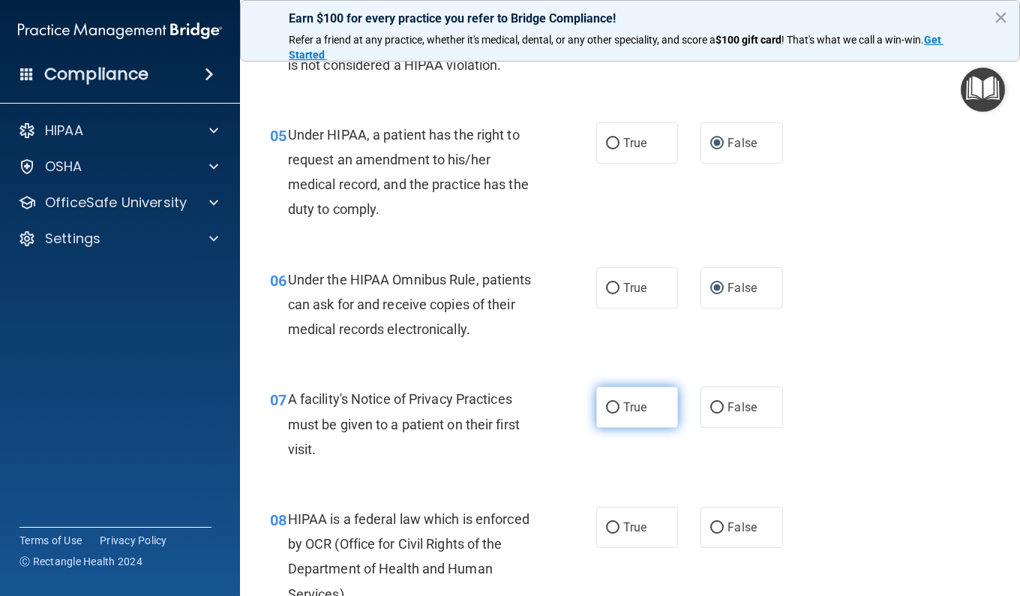
click at [606, 404] on input "True" at bounding box center [613, 407] width 14 height 11
radio input "true"
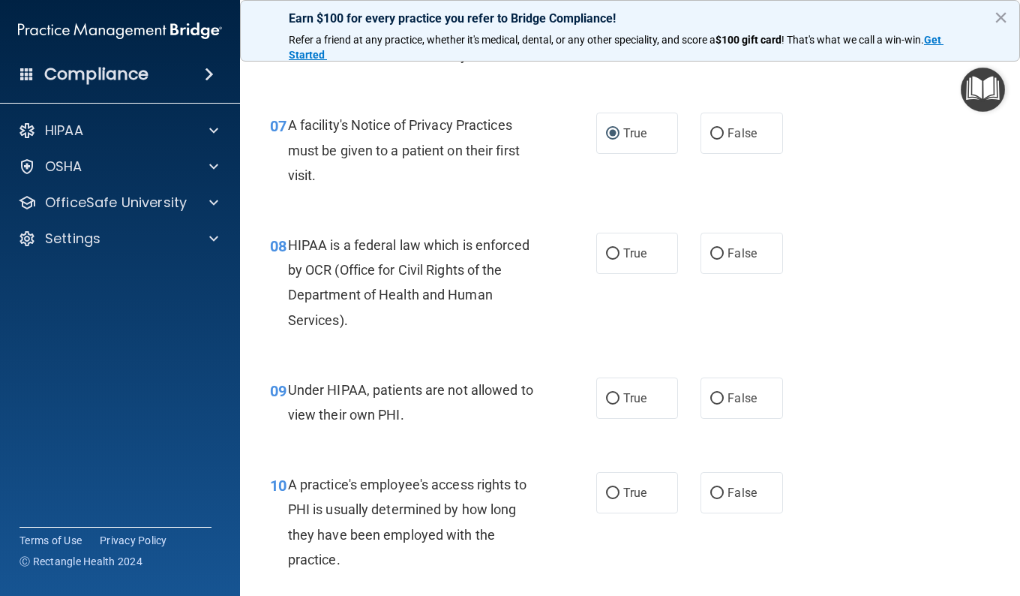
scroll to position [975, 0]
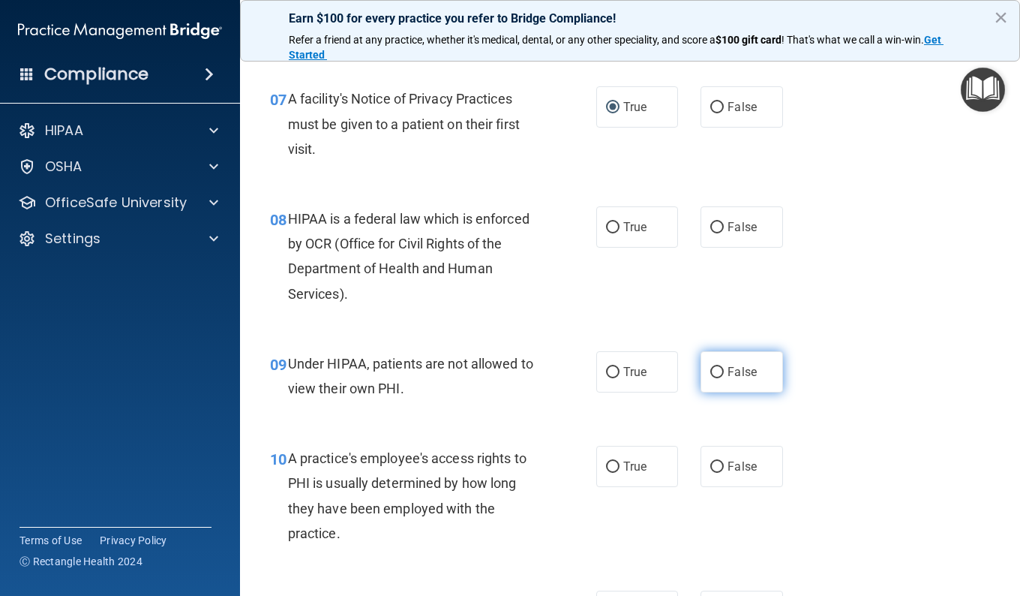
click at [710, 371] on input "False" at bounding box center [717, 372] width 14 height 11
radio input "true"
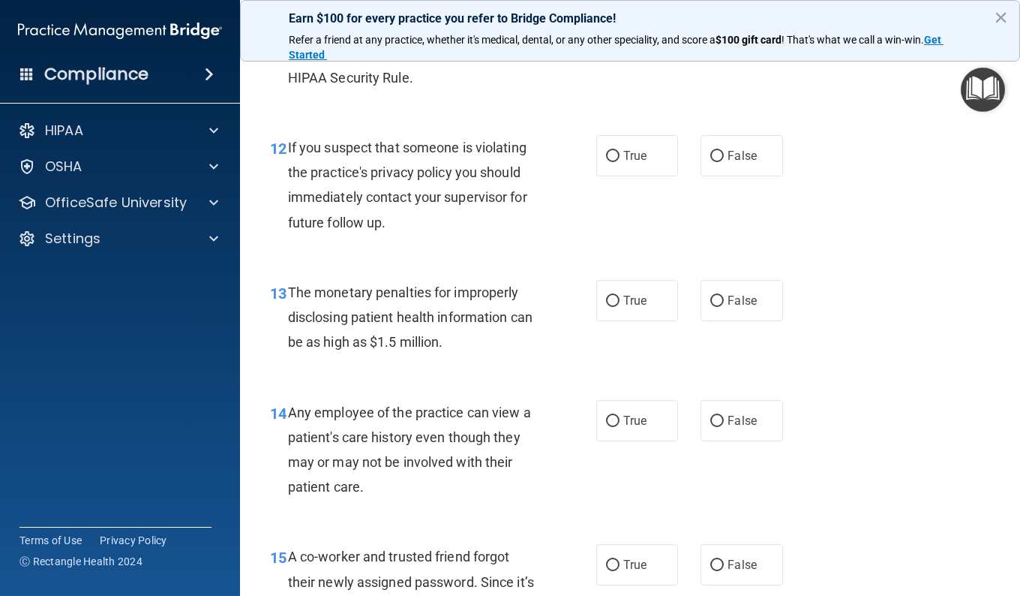
scroll to position [1725, 0]
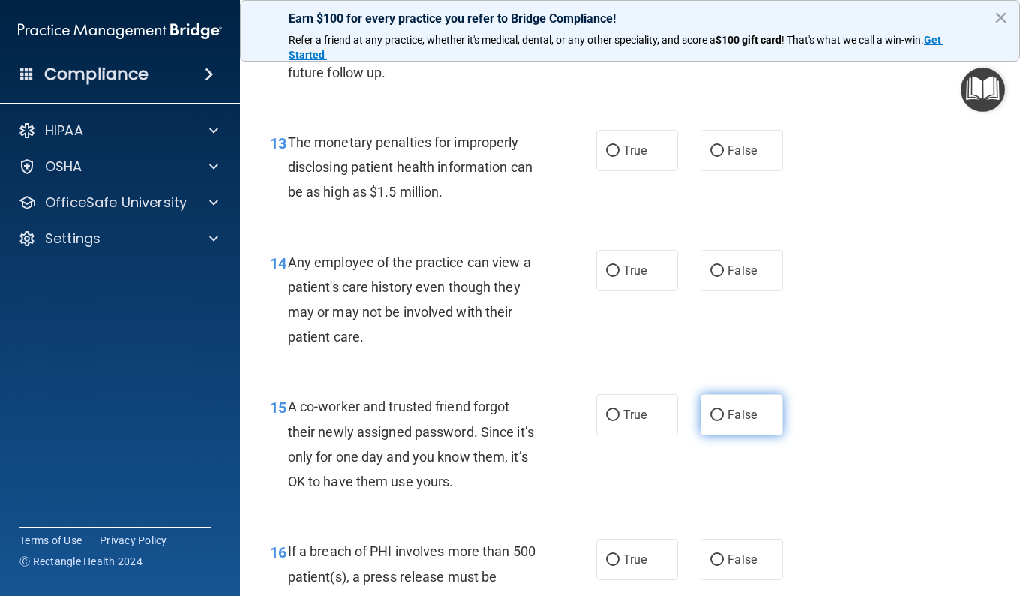
click at [710, 414] on input "False" at bounding box center [717, 415] width 14 height 11
radio input "true"
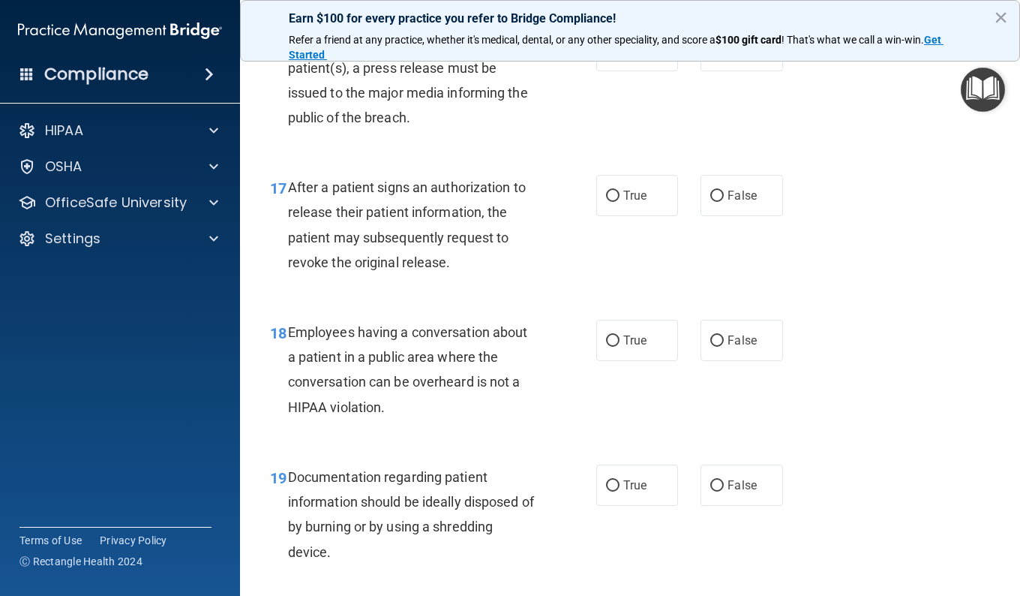
scroll to position [2251, 0]
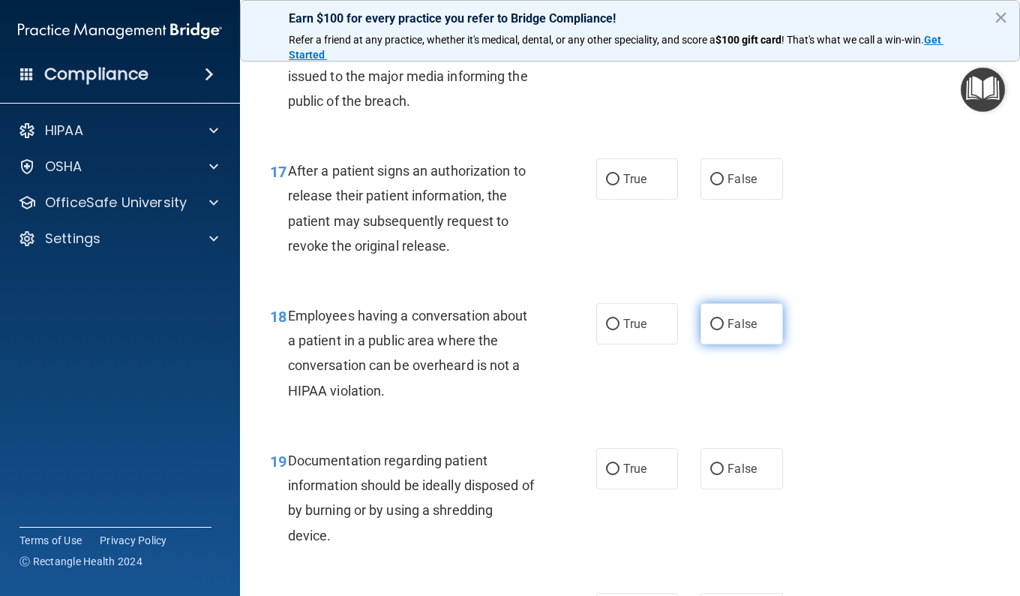
click at [710, 322] on input "False" at bounding box center [717, 324] width 14 height 11
radio input "true"
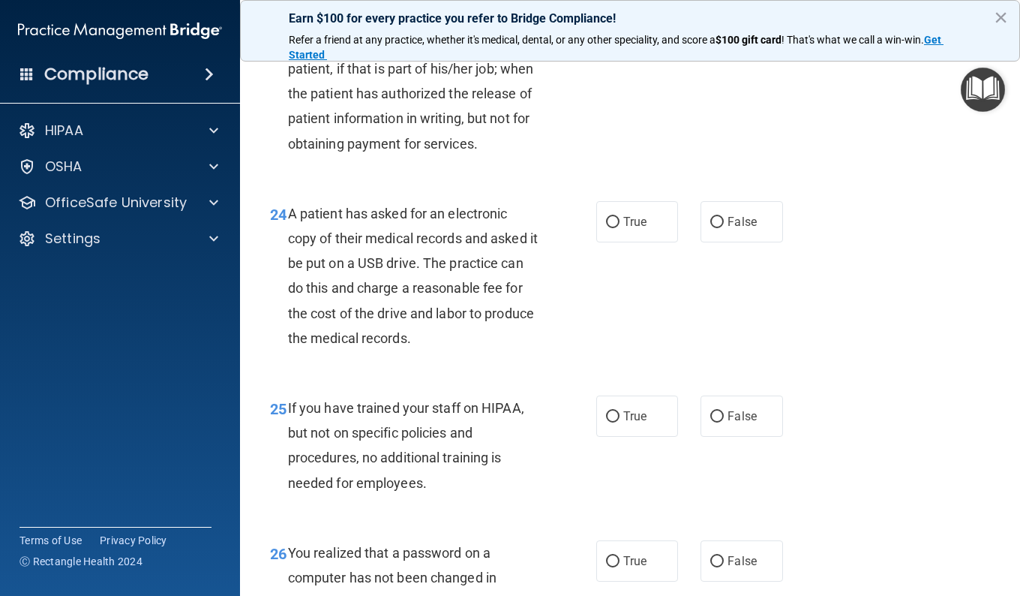
scroll to position [3301, 0]
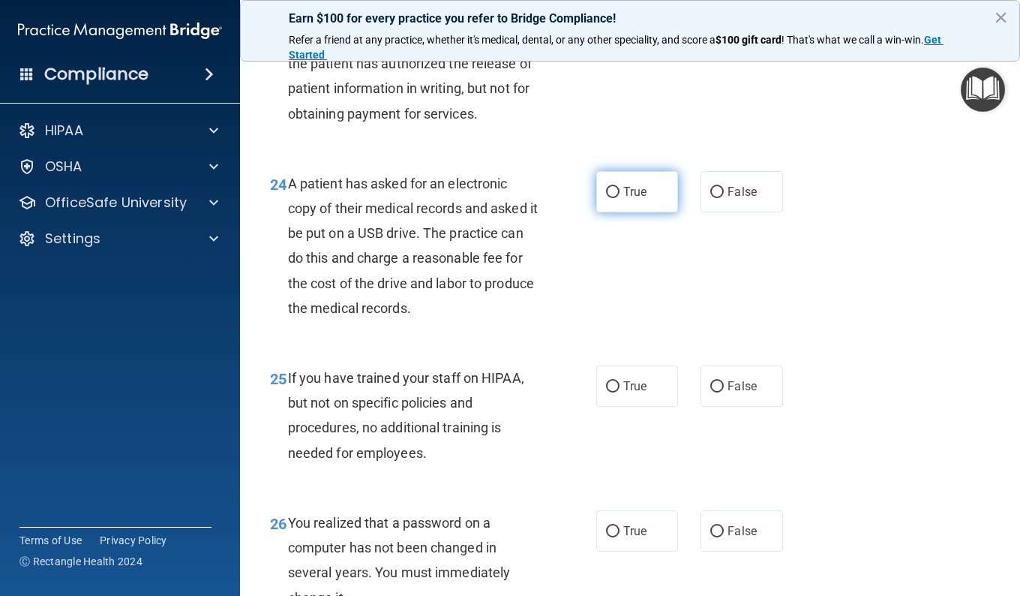
click at [606, 198] on input "True" at bounding box center [613, 192] width 14 height 11
radio input "true"
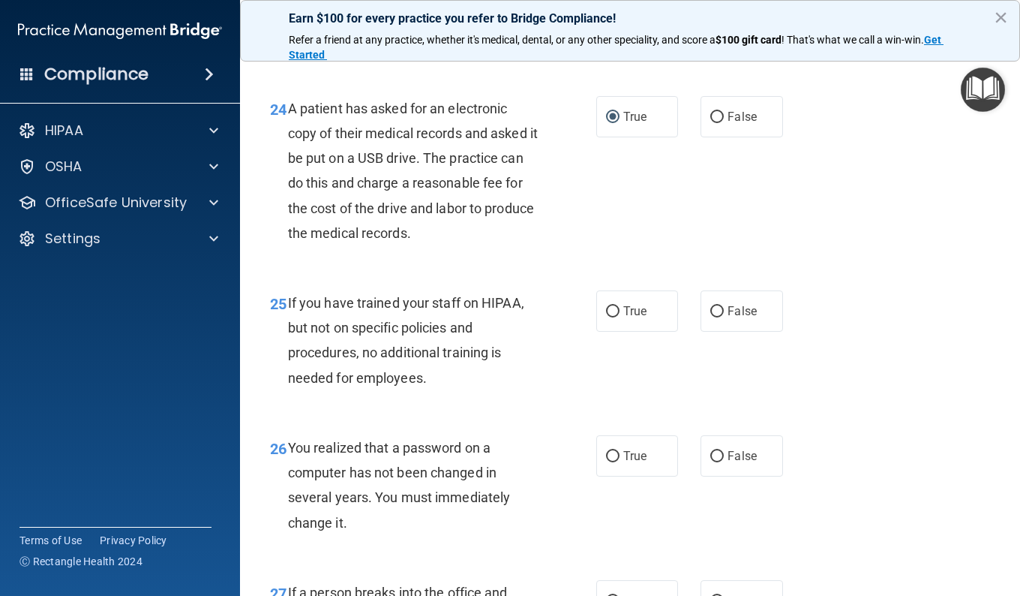
scroll to position [3451, 0]
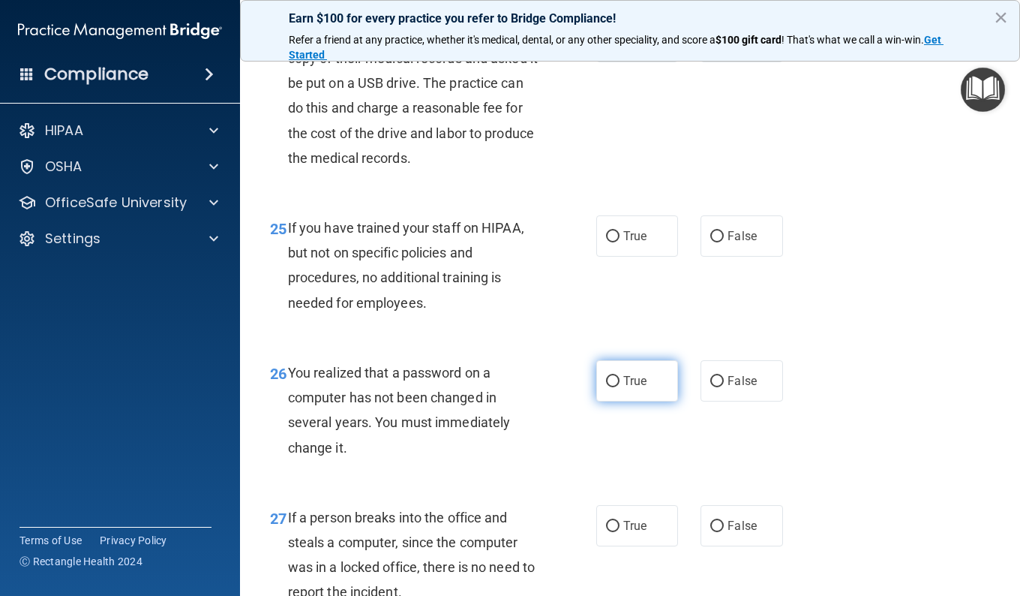
click at [608, 387] on input "True" at bounding box center [613, 381] width 14 height 11
radio input "true"
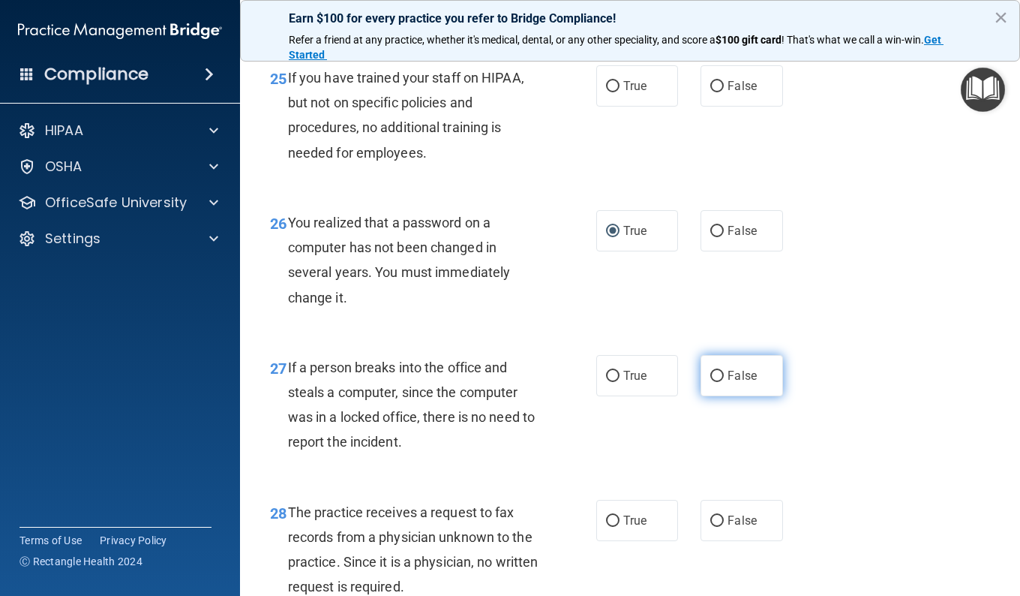
click at [707, 395] on label "False" at bounding box center [742, 375] width 82 height 41
click at [710, 382] on input "False" at bounding box center [717, 376] width 14 height 11
radio input "true"
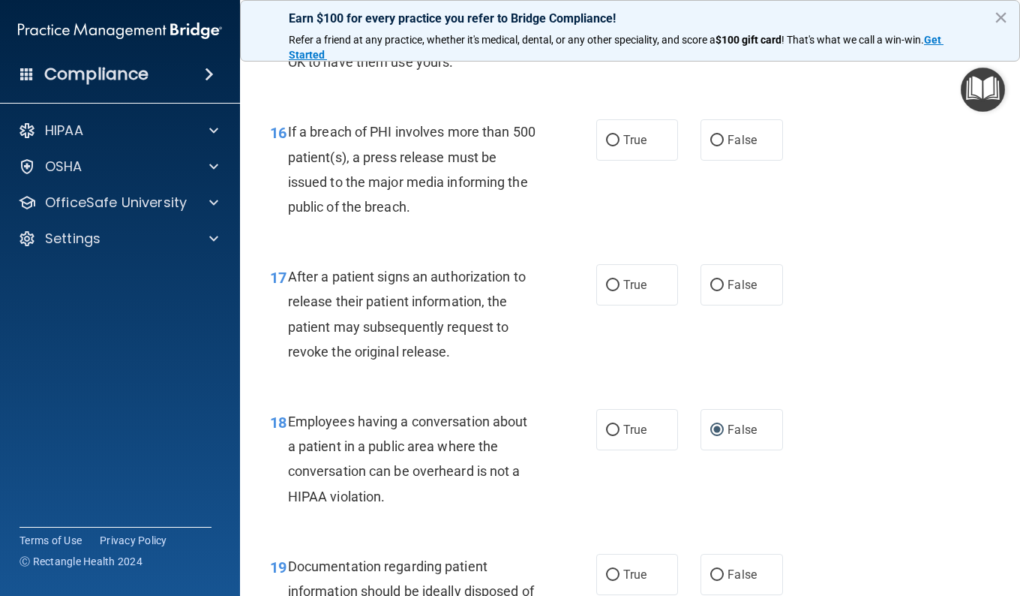
scroll to position [2143, 0]
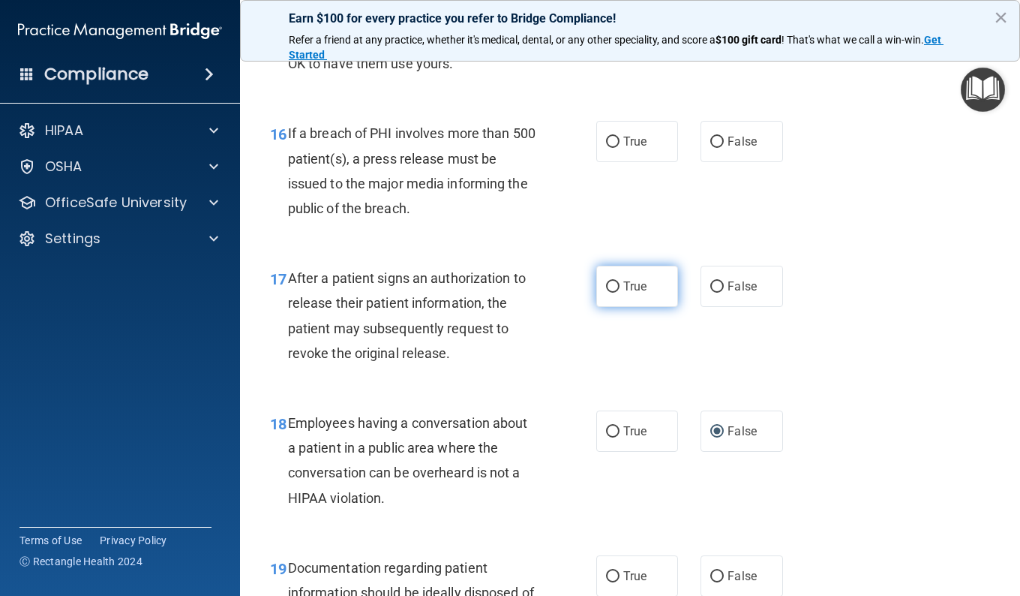
click at [608, 285] on input "True" at bounding box center [613, 286] width 14 height 11
radio input "true"
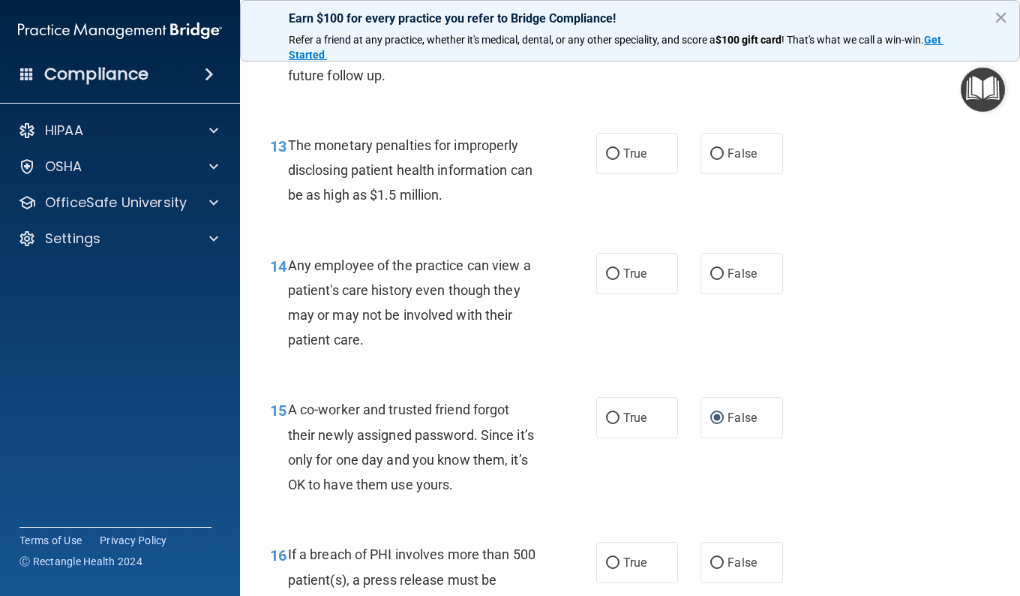
scroll to position [1693, 0]
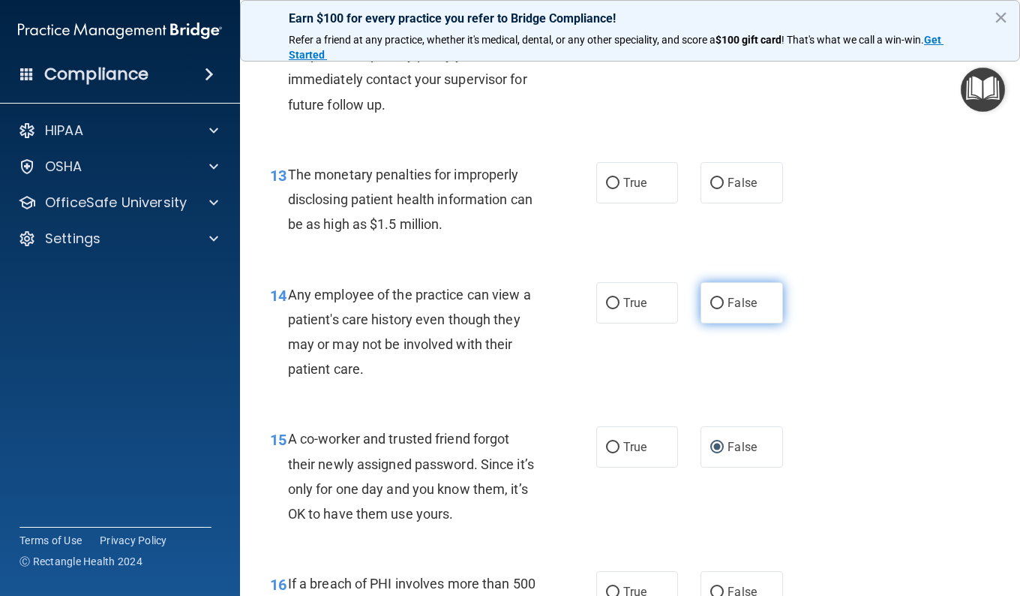
click at [710, 303] on input "False" at bounding box center [717, 303] width 14 height 11
radio input "true"
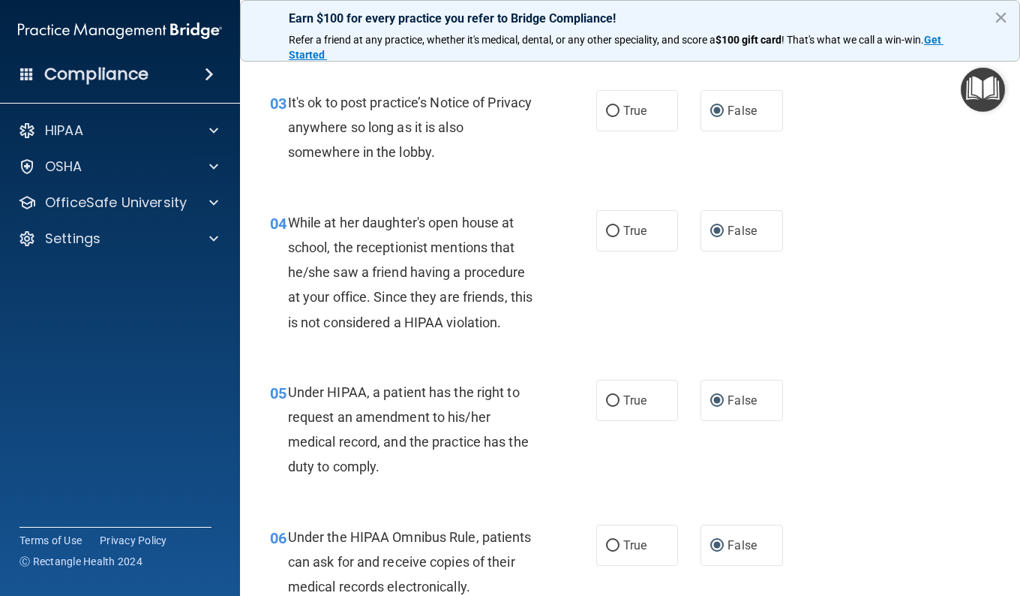
scroll to position [193, 0]
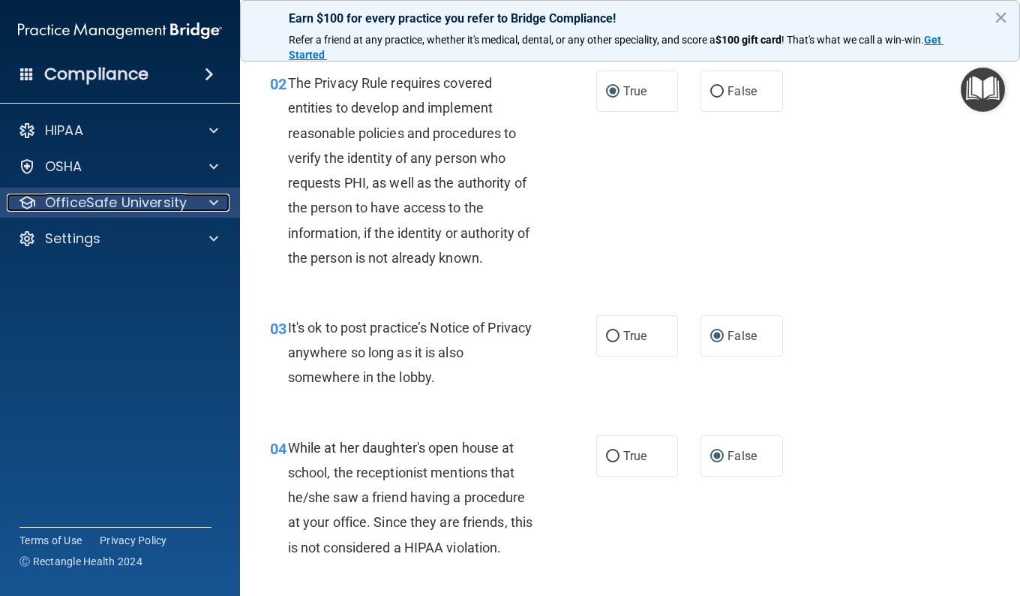
click at [116, 205] on p "OfficeSafe University" at bounding box center [116, 203] width 142 height 18
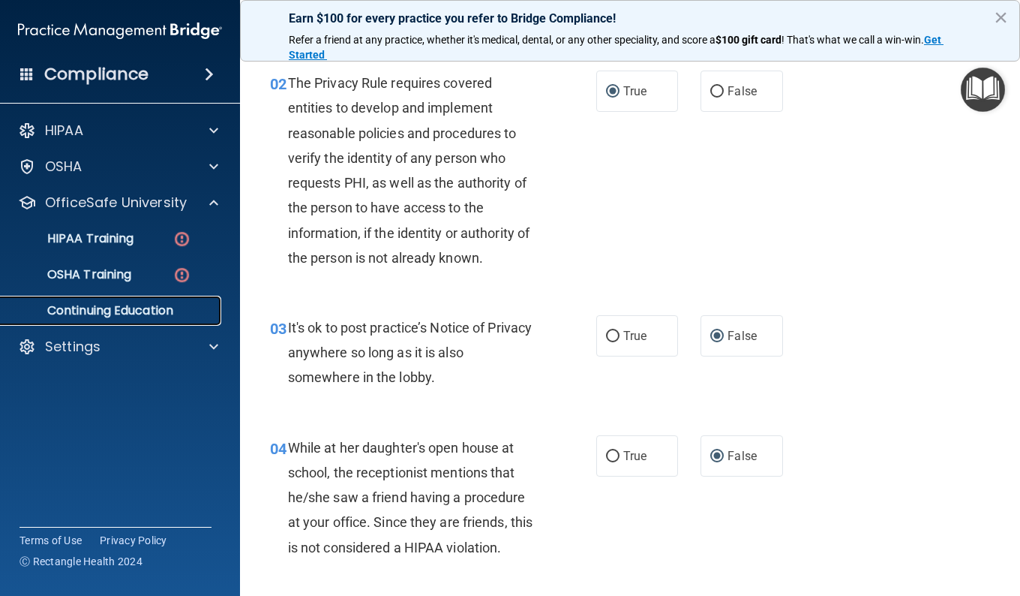
click at [116, 308] on p "Continuing Education" at bounding box center [112, 310] width 205 height 15
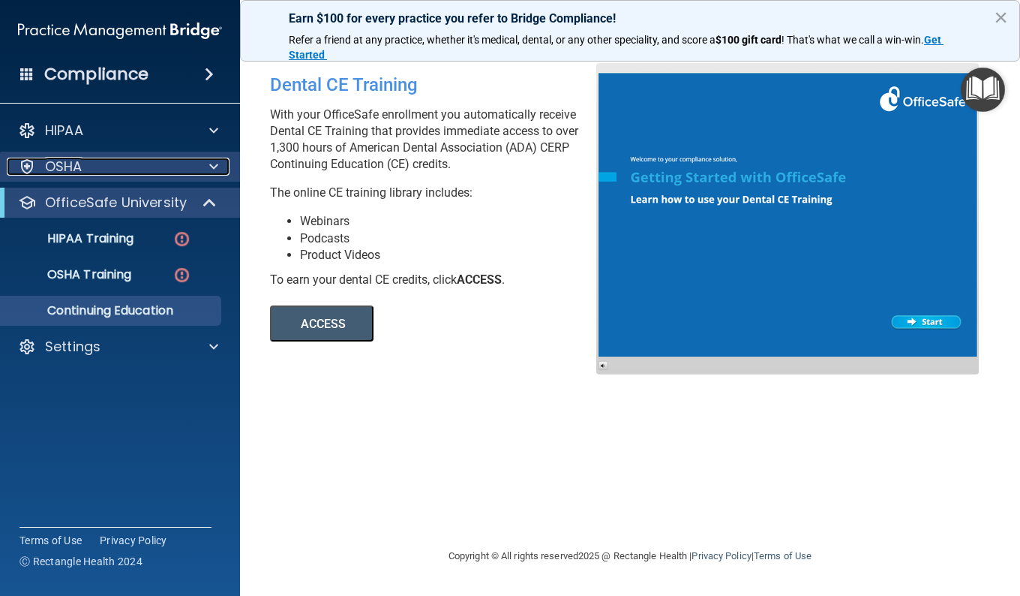
click at [76, 166] on p "OSHA" at bounding box center [64, 167] width 38 height 18
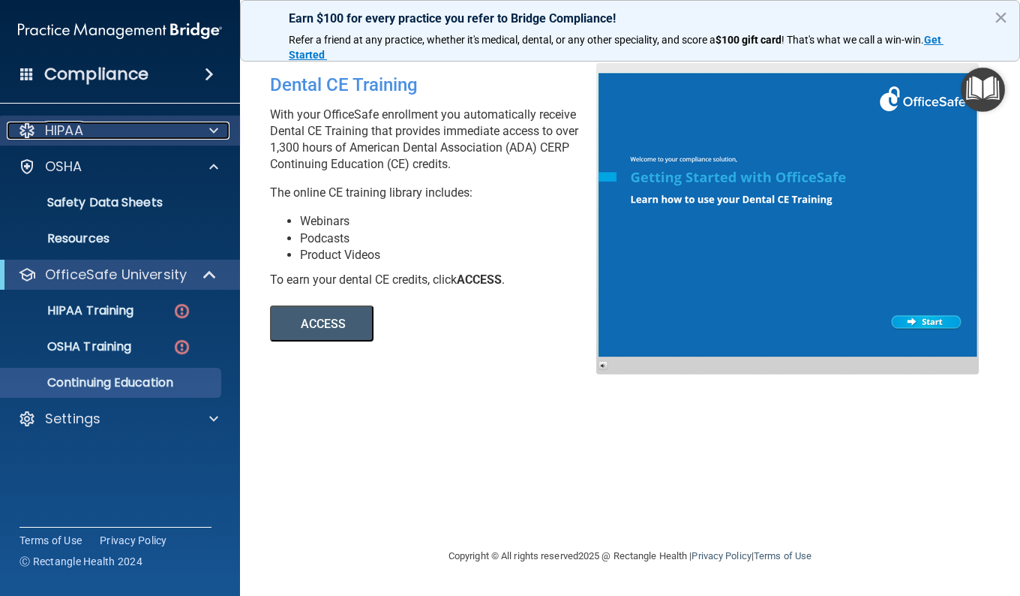
click at [96, 133] on div "HIPAA" at bounding box center [100, 131] width 186 height 18
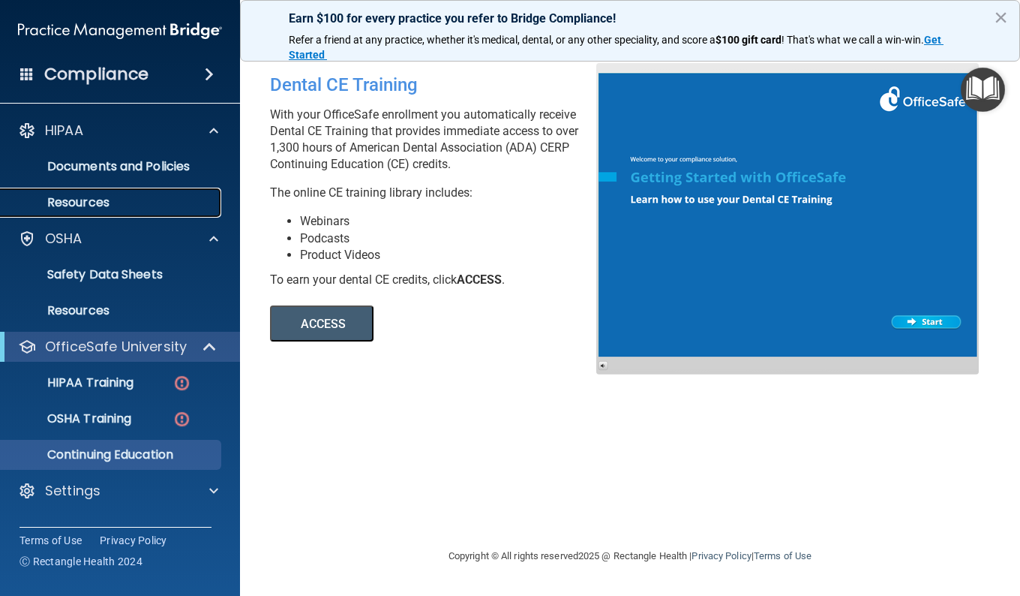
click at [92, 207] on p "Resources" at bounding box center [112, 202] width 205 height 15
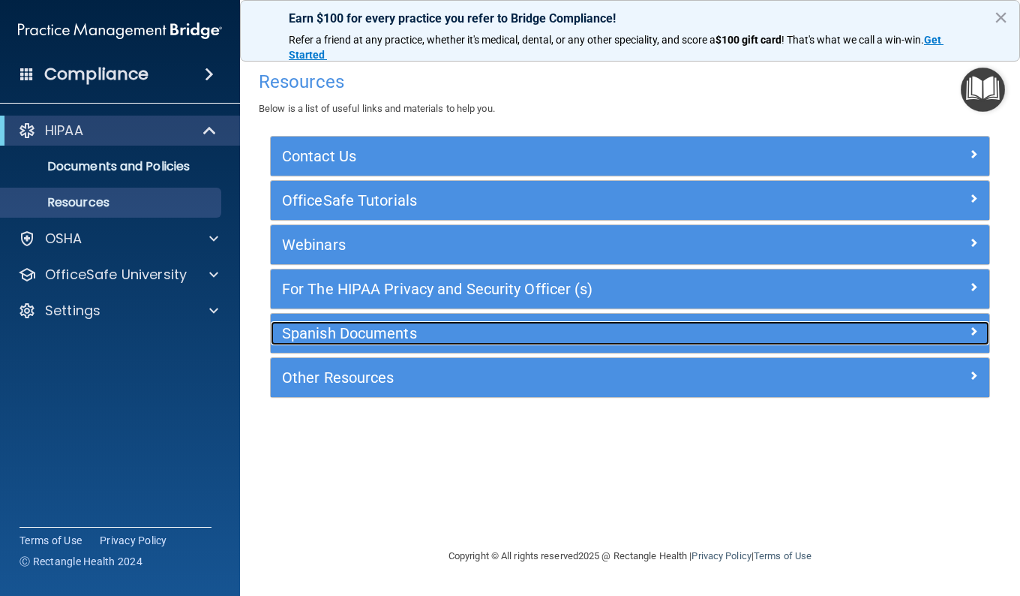
click at [366, 327] on h5 "Spanish Documents" at bounding box center [540, 333] width 517 height 17
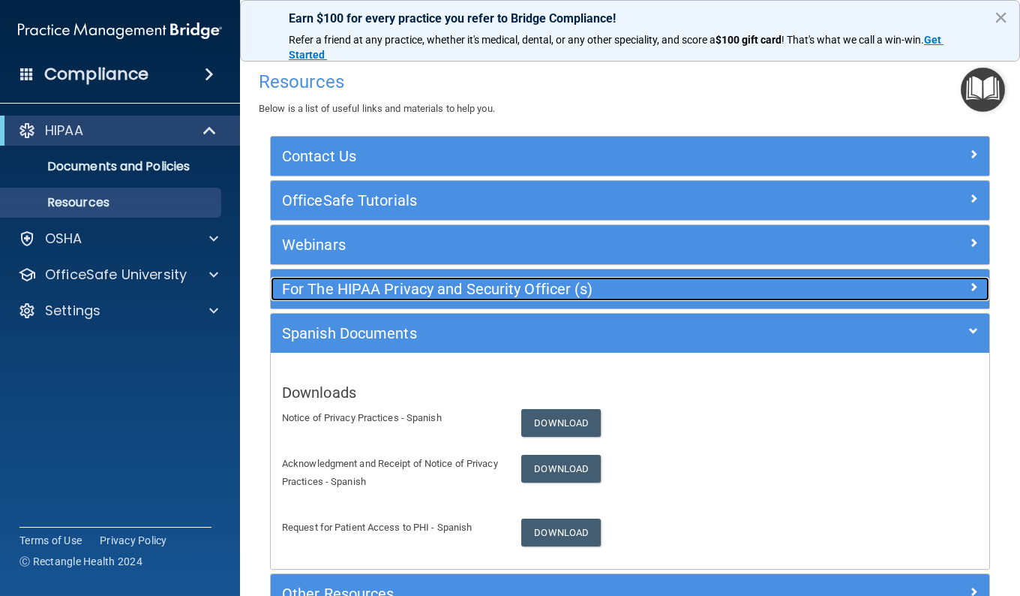
click at [380, 277] on div "For The HIPAA Privacy and Security Officer (s)" at bounding box center [540, 289] width 539 height 24
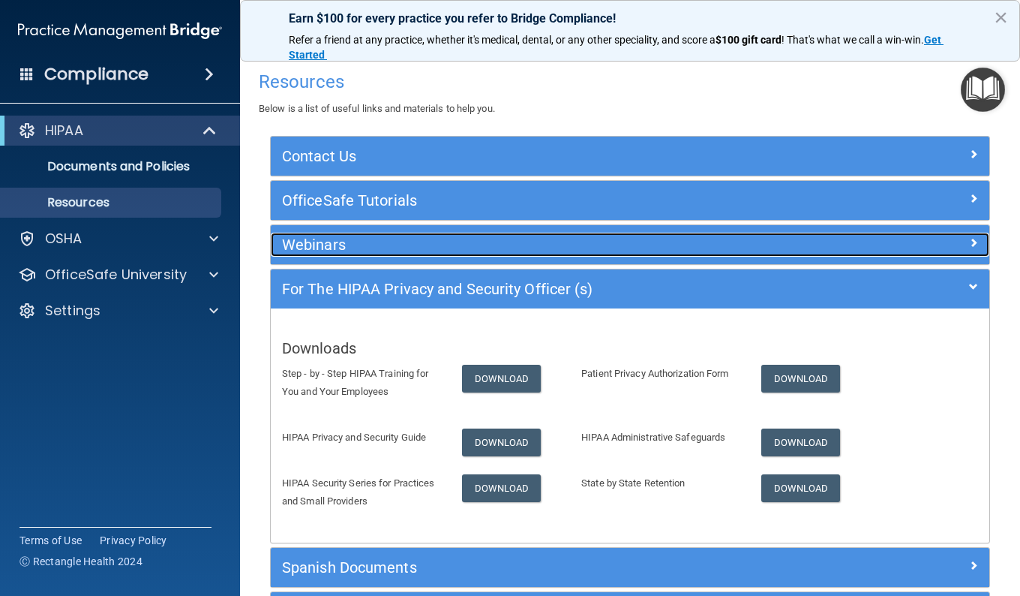
click at [356, 247] on h5 "Webinars" at bounding box center [540, 244] width 517 height 17
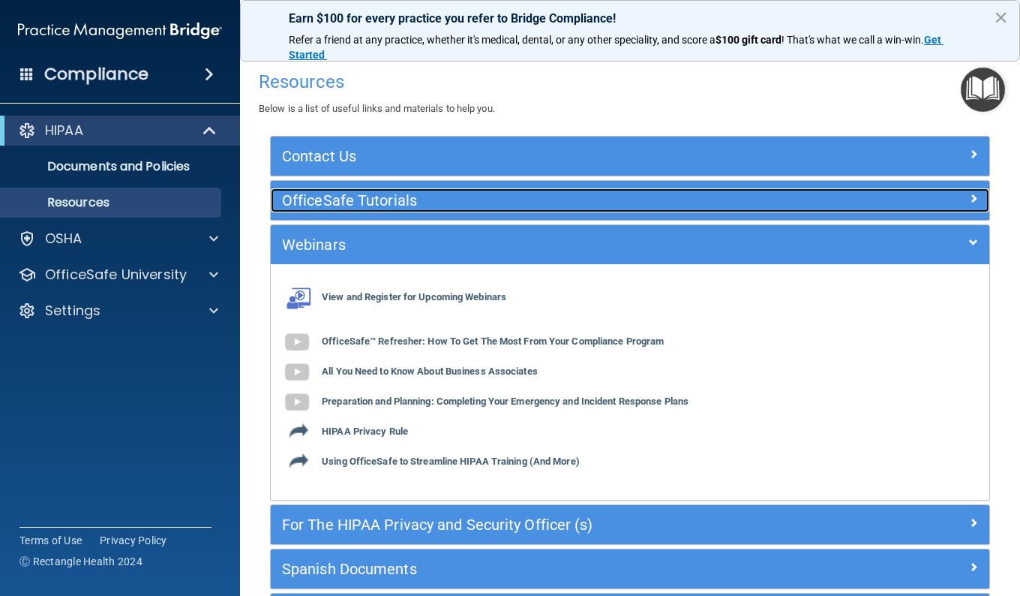
click at [365, 197] on h5 "OfficeSafe Tutorials" at bounding box center [540, 200] width 517 height 17
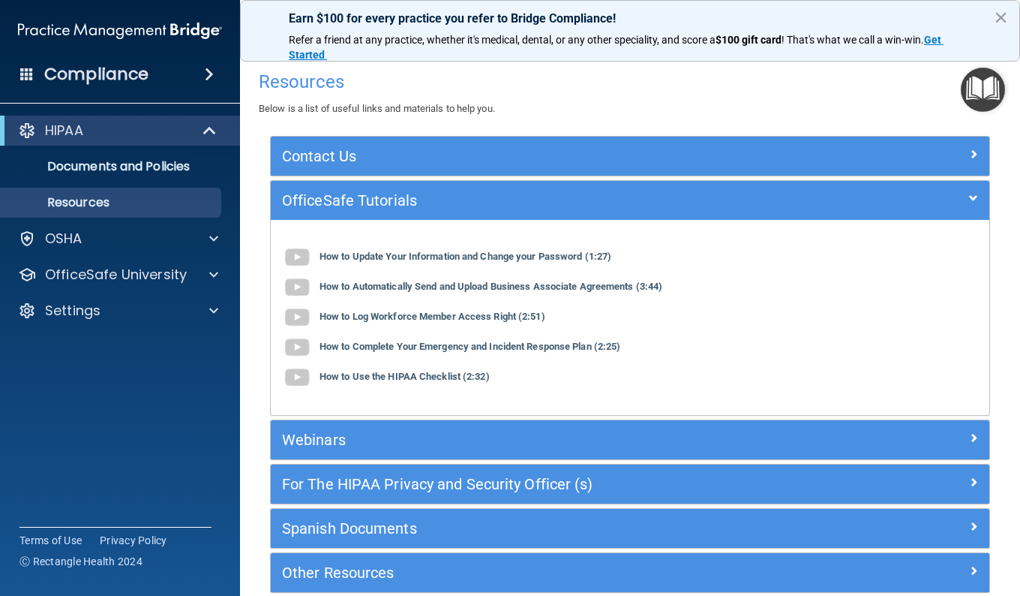
click at [67, 74] on h4 "Compliance" at bounding box center [96, 74] width 104 height 21
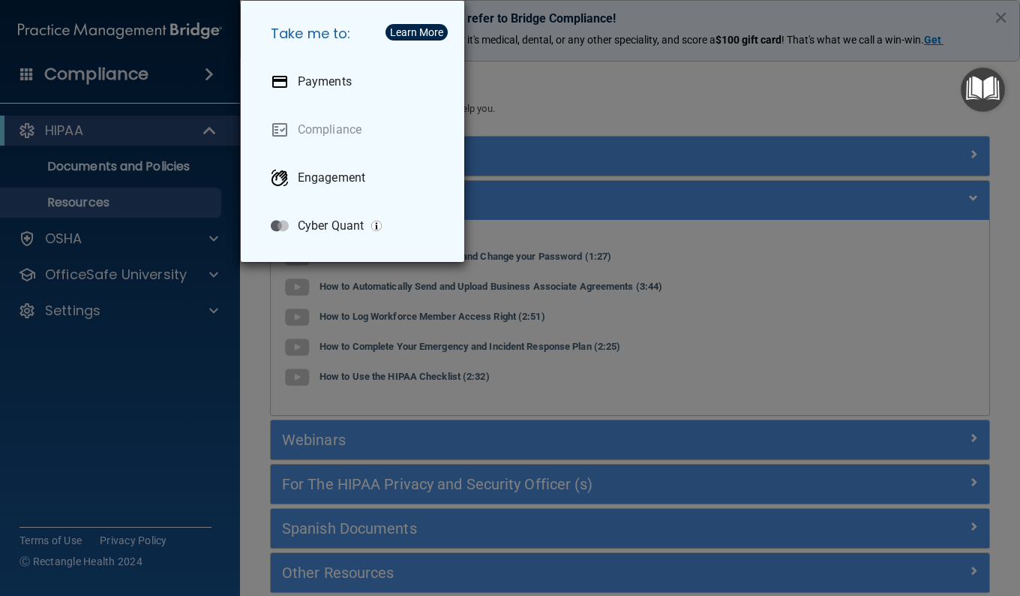
click at [174, 378] on div "Take me to: Payments Compliance Engagement Cyber Quant" at bounding box center [510, 298] width 1020 height 596
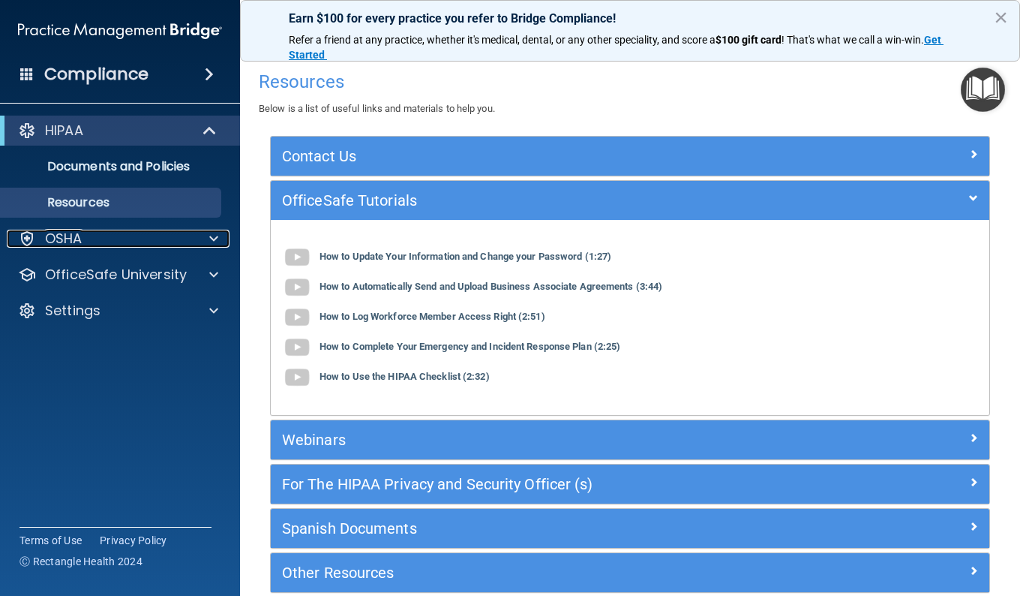
click at [100, 230] on div "OSHA" at bounding box center [100, 239] width 186 height 18
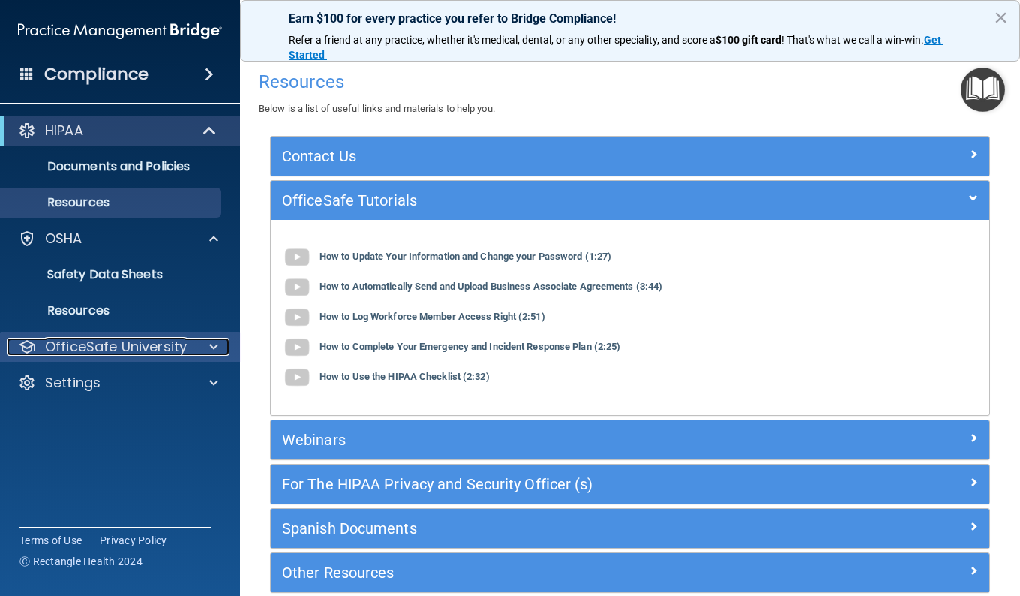
click at [125, 340] on p "OfficeSafe University" at bounding box center [116, 347] width 142 height 18
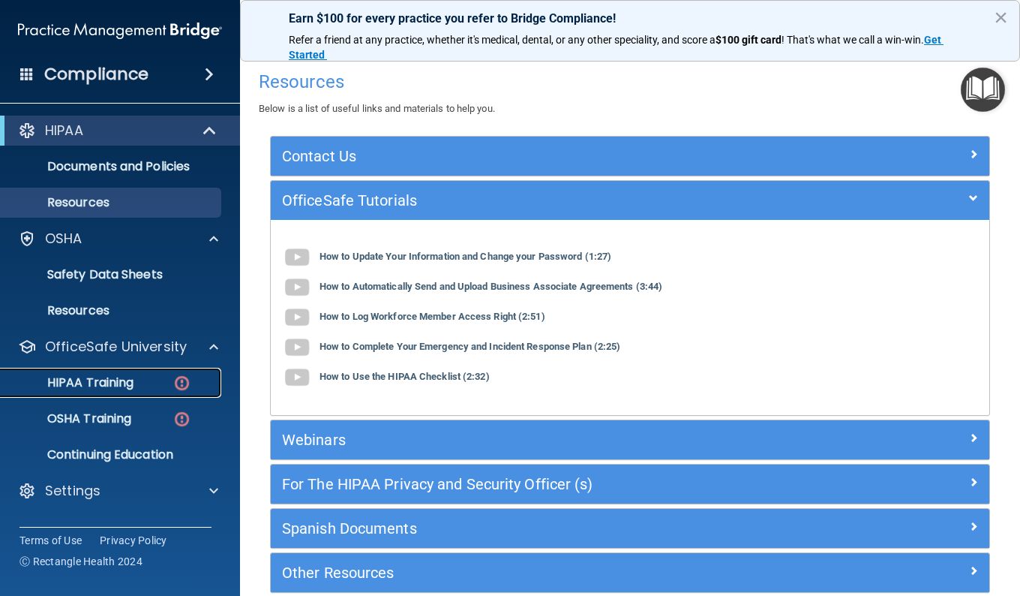
click at [109, 383] on p "HIPAA Training" at bounding box center [72, 382] width 124 height 15
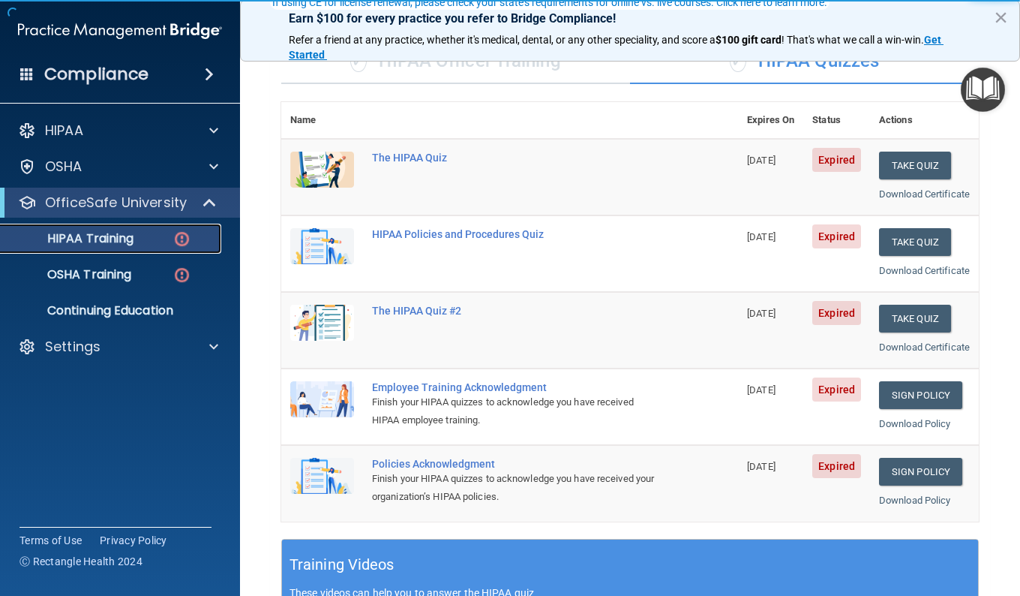
scroll to position [150, 0]
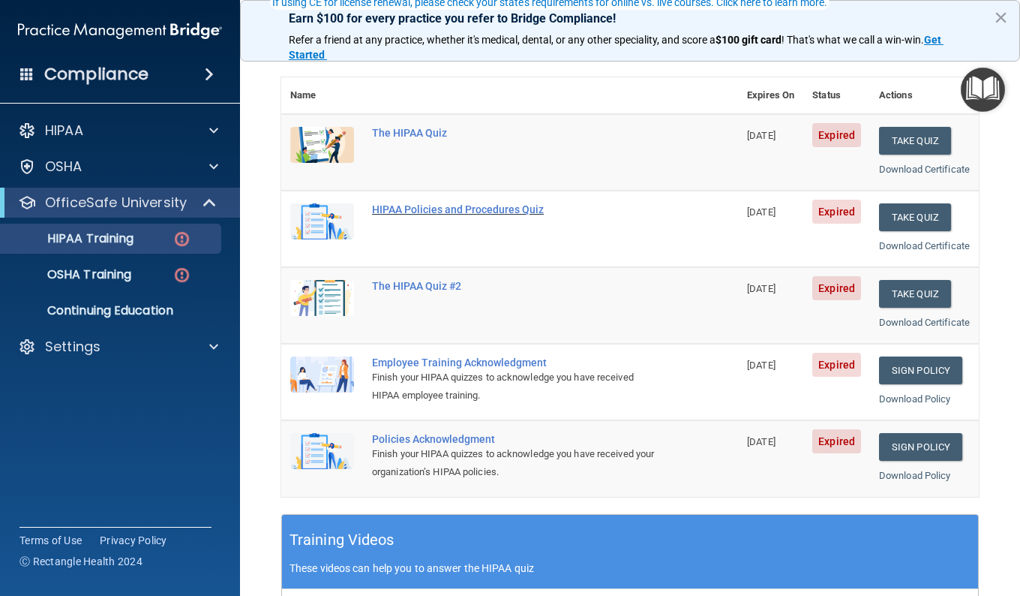
click at [494, 215] on div "HIPAA Policies and Procedures Quiz" at bounding box center [517, 209] width 291 height 12
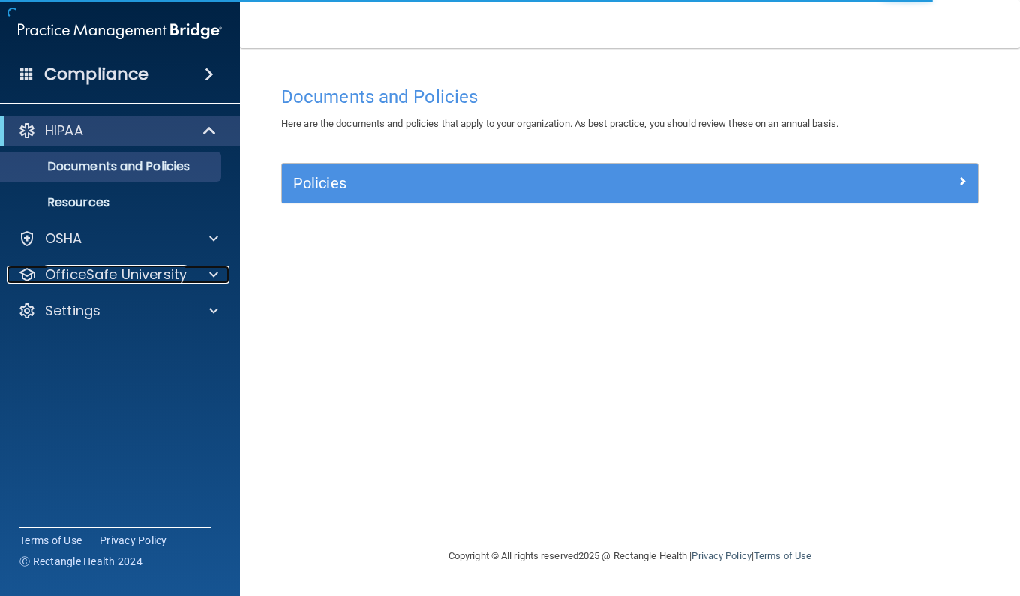
drag, startPoint x: 172, startPoint y: 280, endPoint x: 449, endPoint y: 347, distance: 284.9
click at [172, 280] on p "OfficeSafe University" at bounding box center [116, 275] width 142 height 18
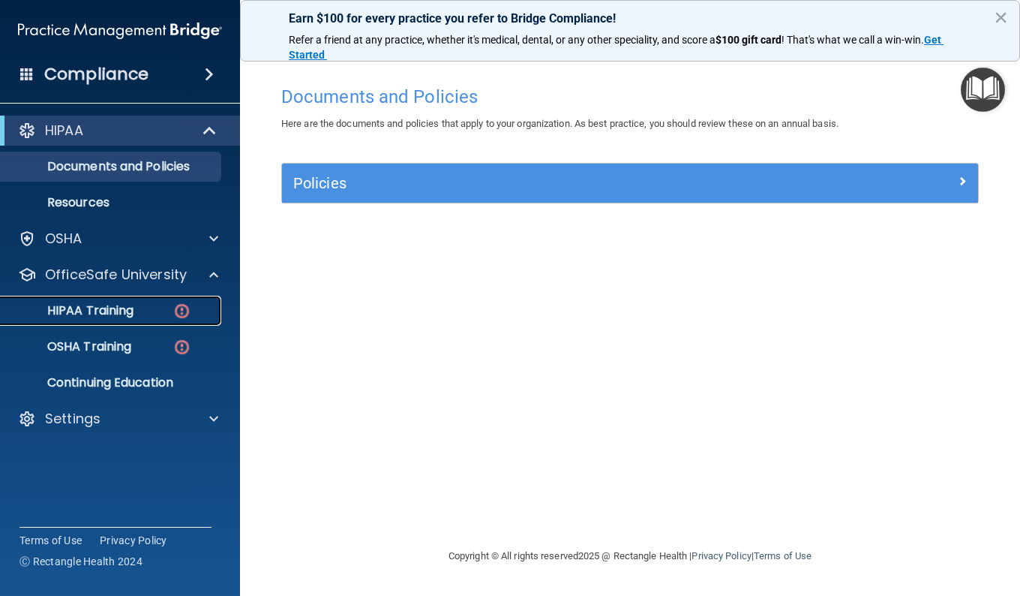
click at [104, 310] on p "HIPAA Training" at bounding box center [72, 310] width 124 height 15
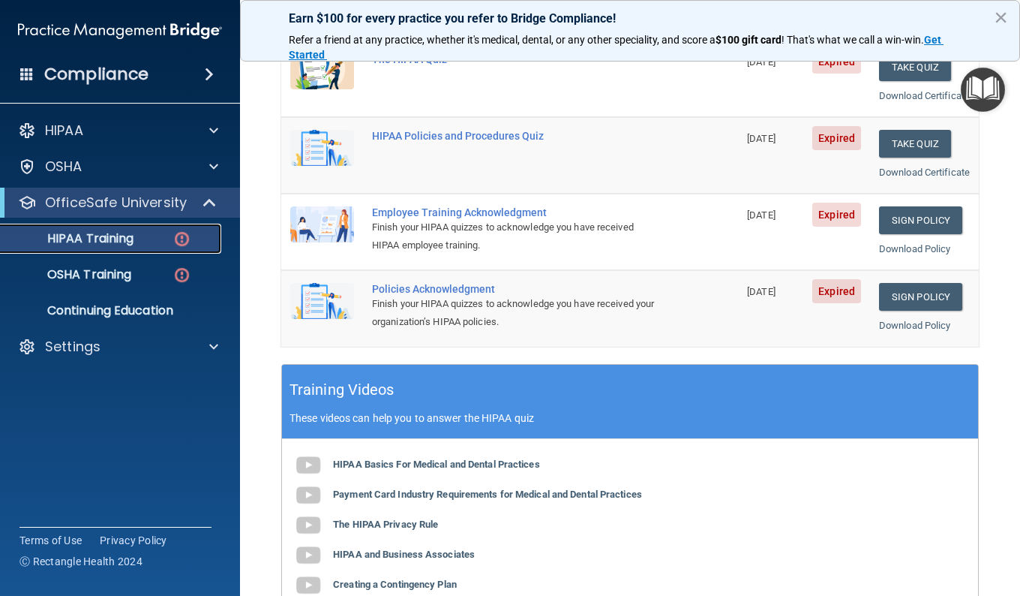
scroll to position [450, 0]
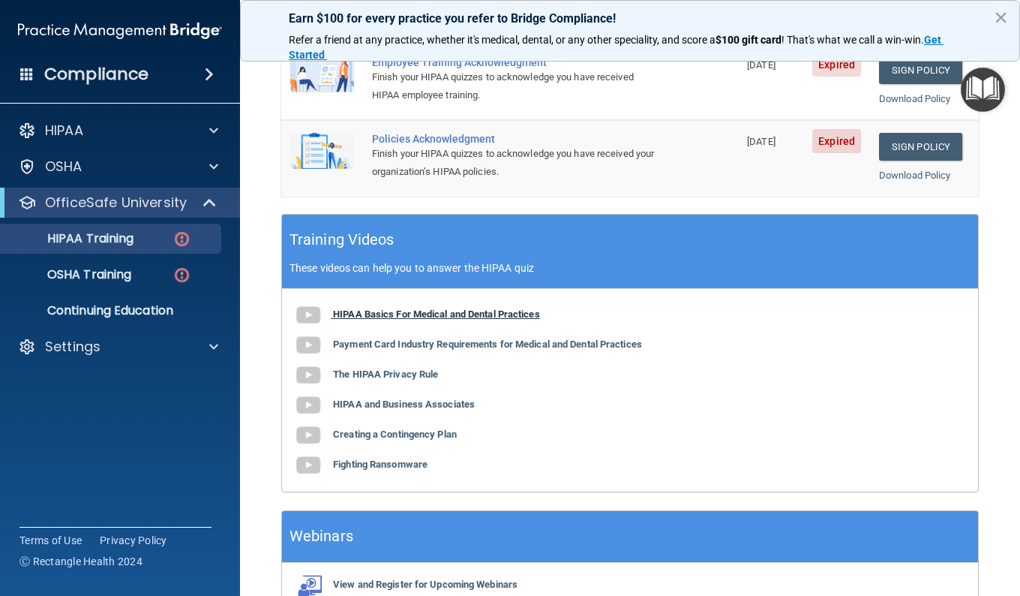
click at [412, 320] on b "HIPAA Basics For Medical and Dental Practices" at bounding box center [436, 313] width 207 height 11
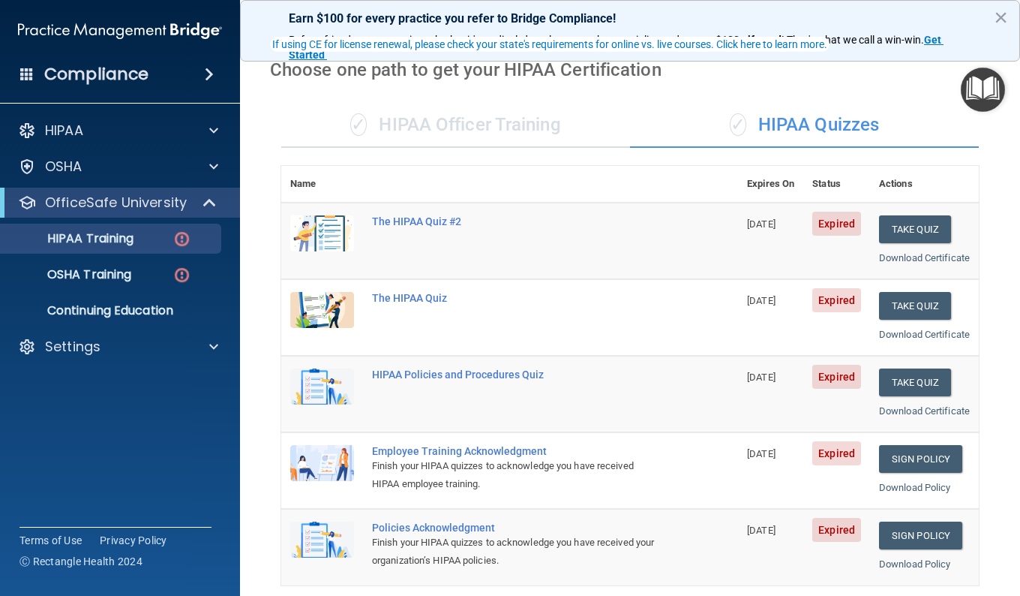
scroll to position [0, 0]
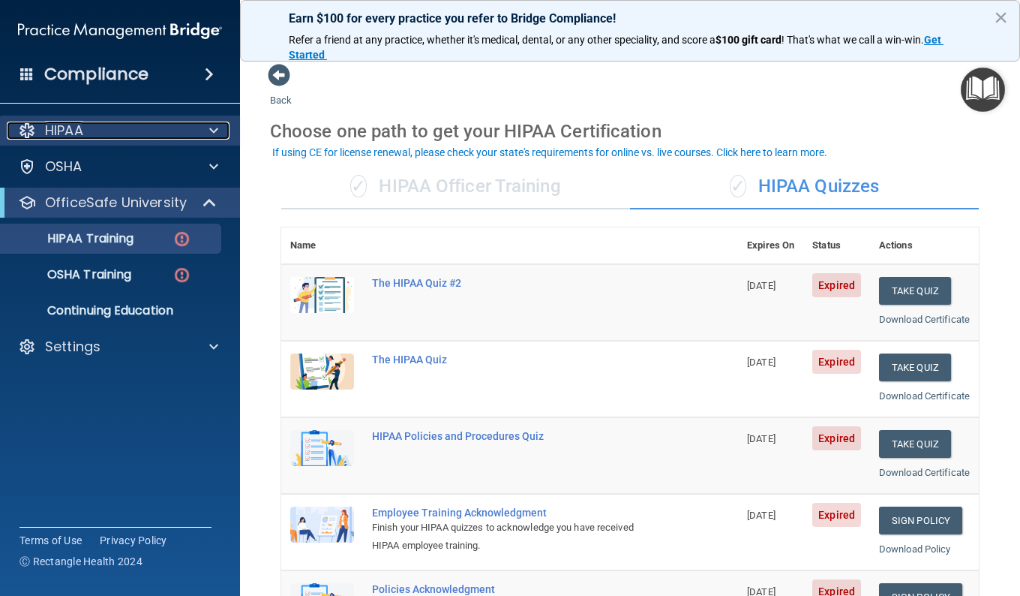
click at [216, 123] on span at bounding box center [213, 131] width 9 height 18
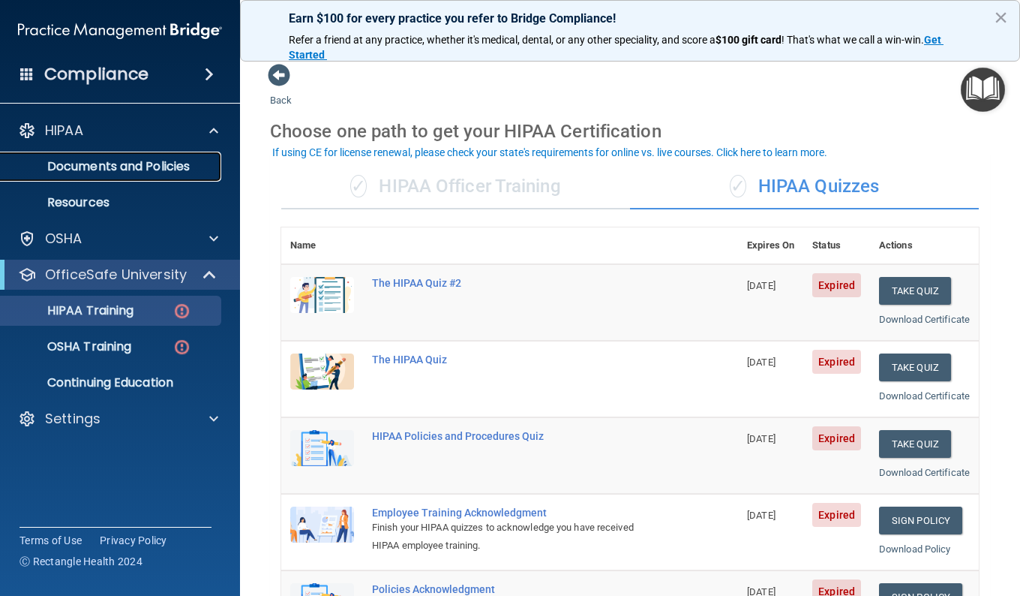
click at [163, 170] on p "Documents and Policies" at bounding box center [112, 166] width 205 height 15
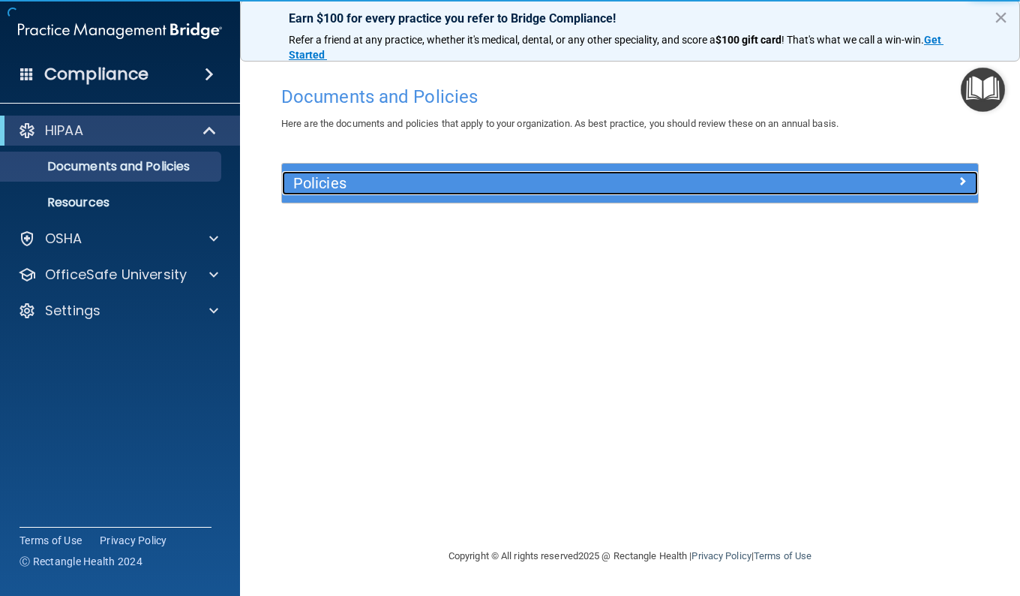
click at [406, 185] on h5 "Policies" at bounding box center [543, 183] width 500 height 17
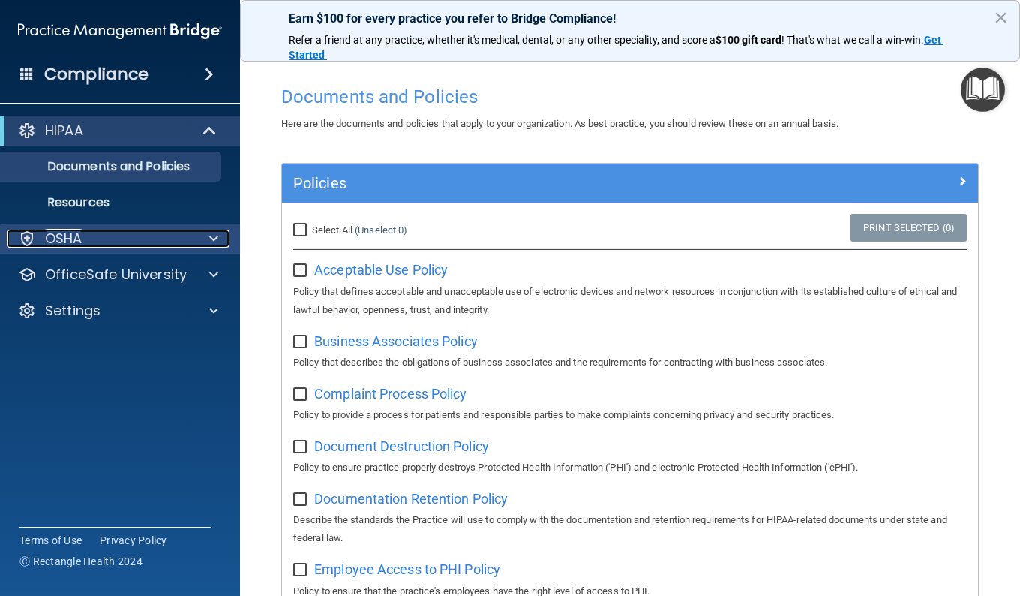
click at [71, 239] on p "OSHA" at bounding box center [64, 239] width 38 height 18
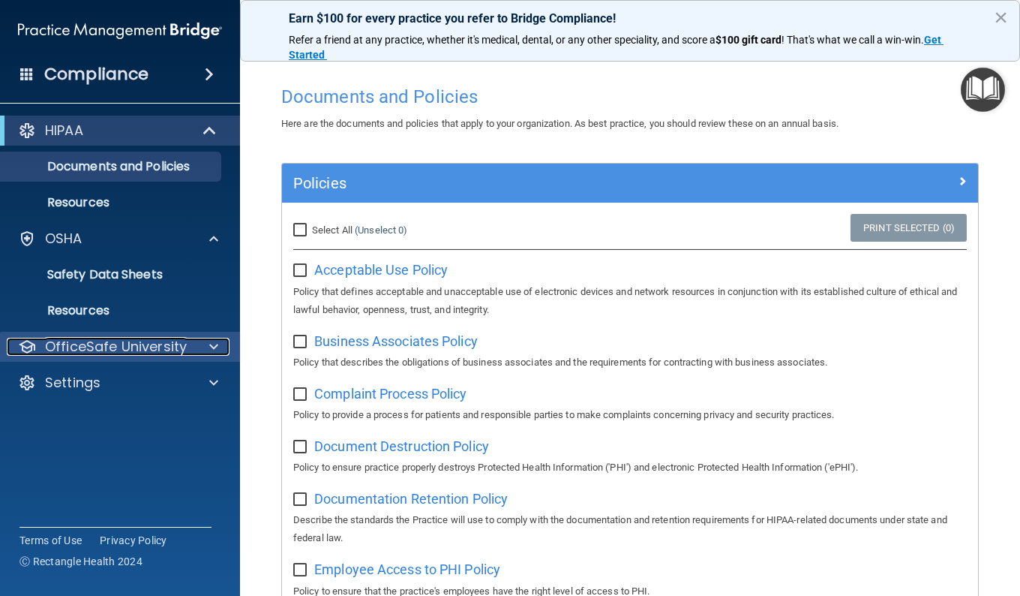
click at [171, 352] on p "OfficeSafe University" at bounding box center [116, 347] width 142 height 18
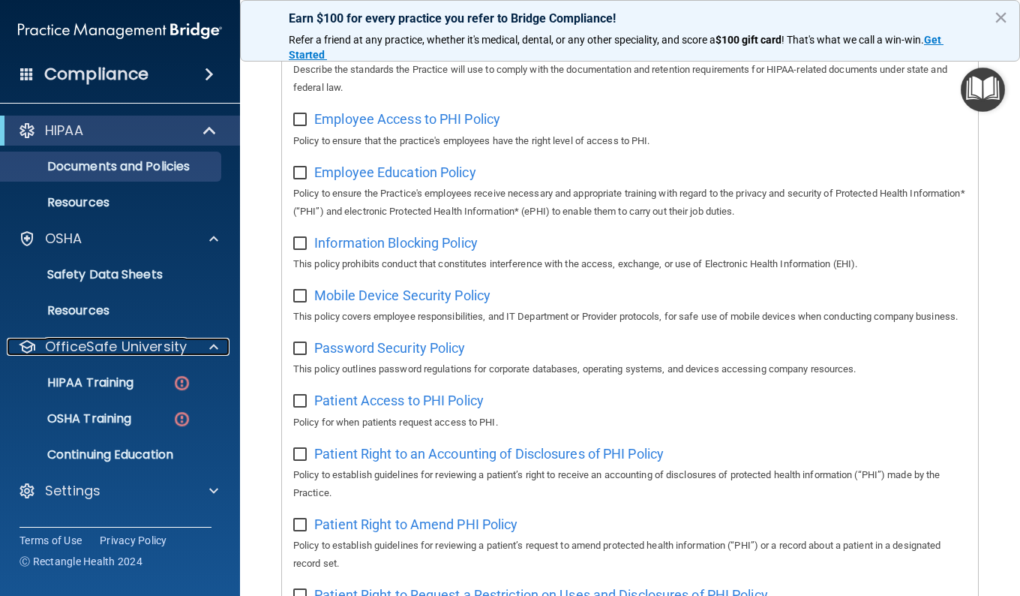
scroll to position [525, 0]
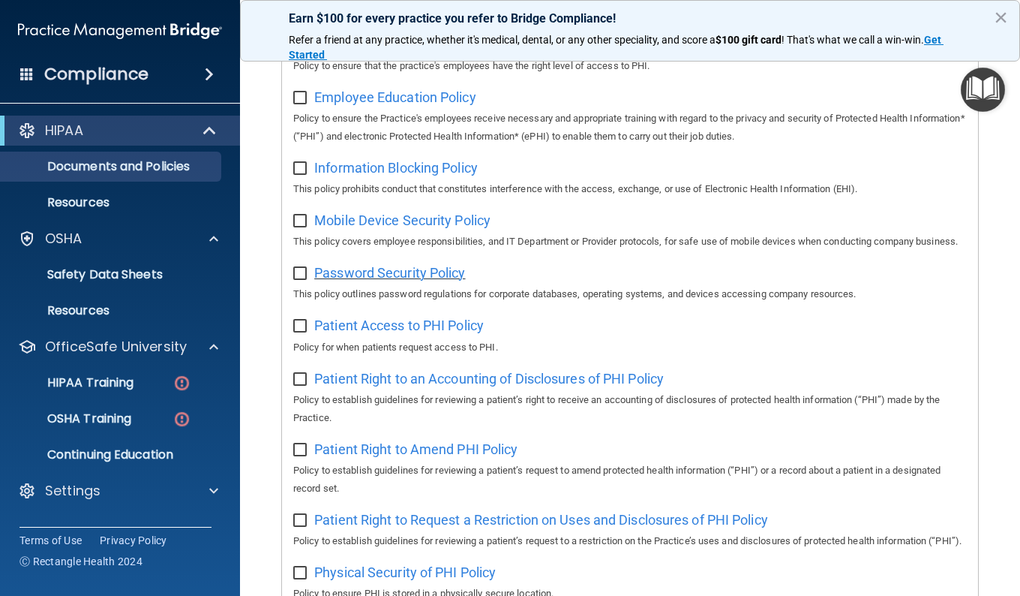
click at [430, 281] on span "Password Security Policy" at bounding box center [389, 273] width 151 height 16
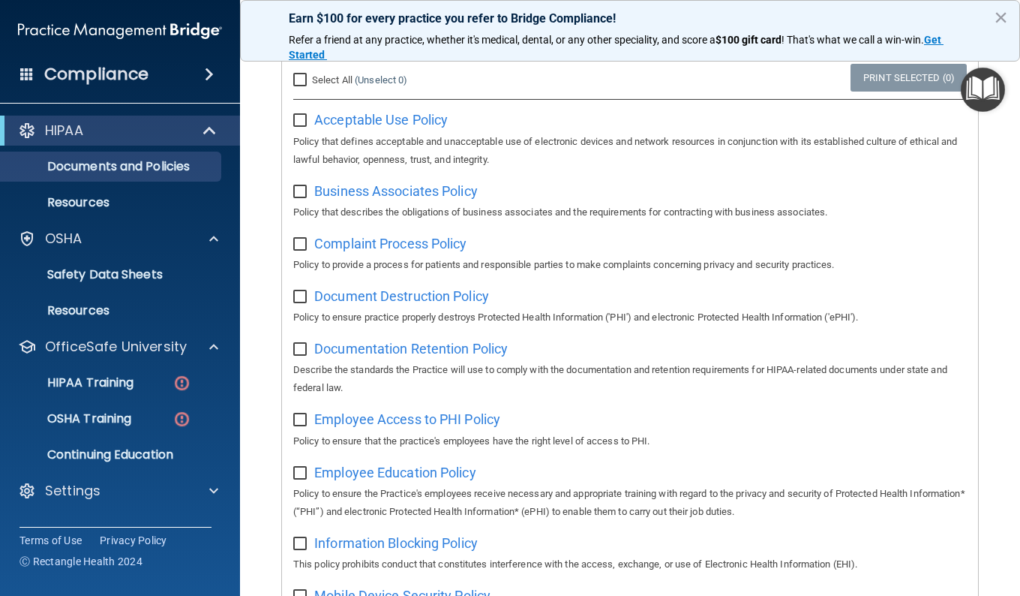
scroll to position [225, 0]
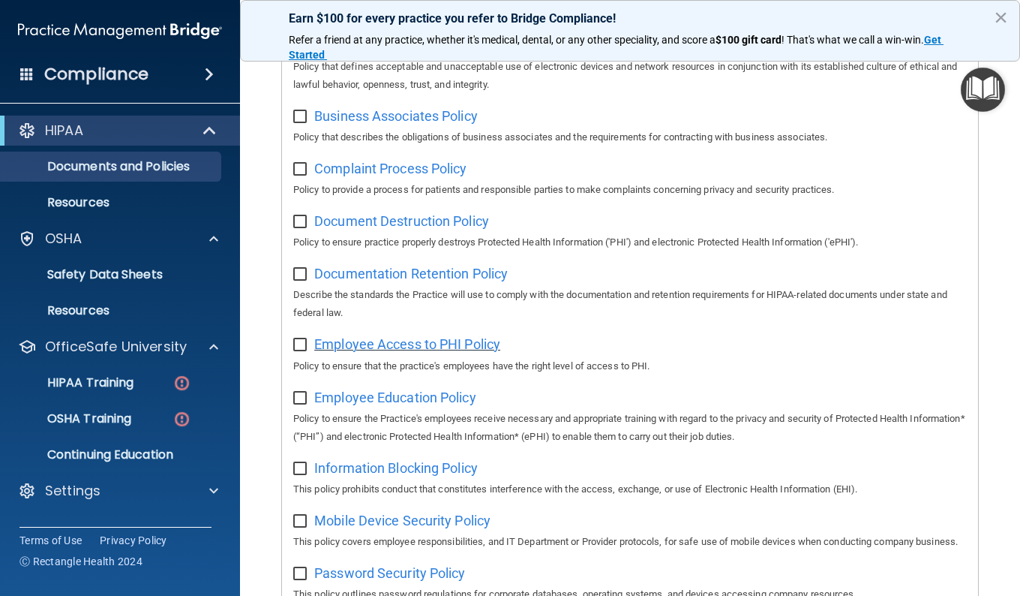
click at [459, 344] on span "Employee Access to PHI Policy" at bounding box center [407, 344] width 186 height 16
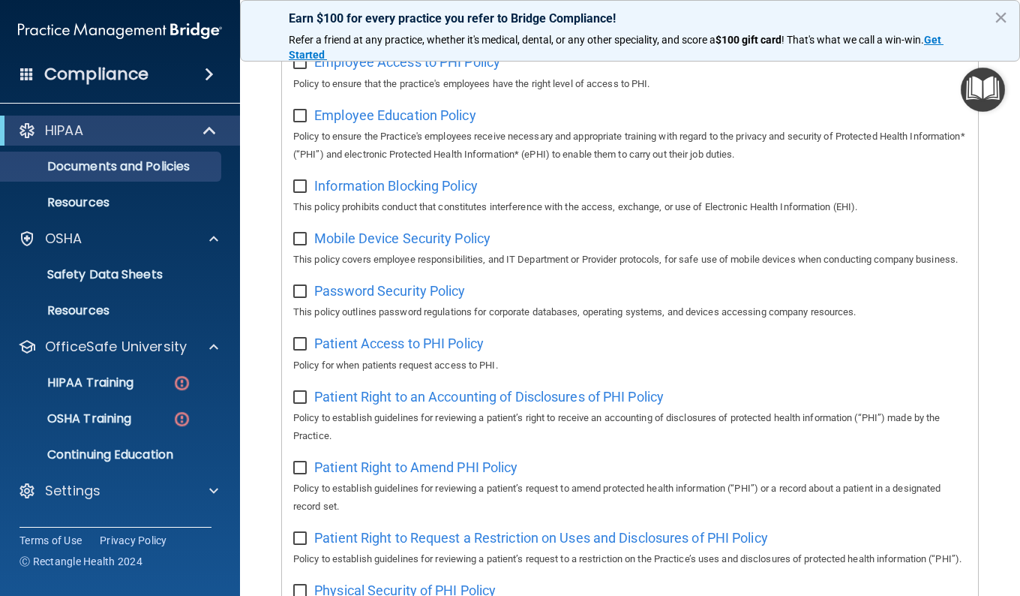
scroll to position [525, 0]
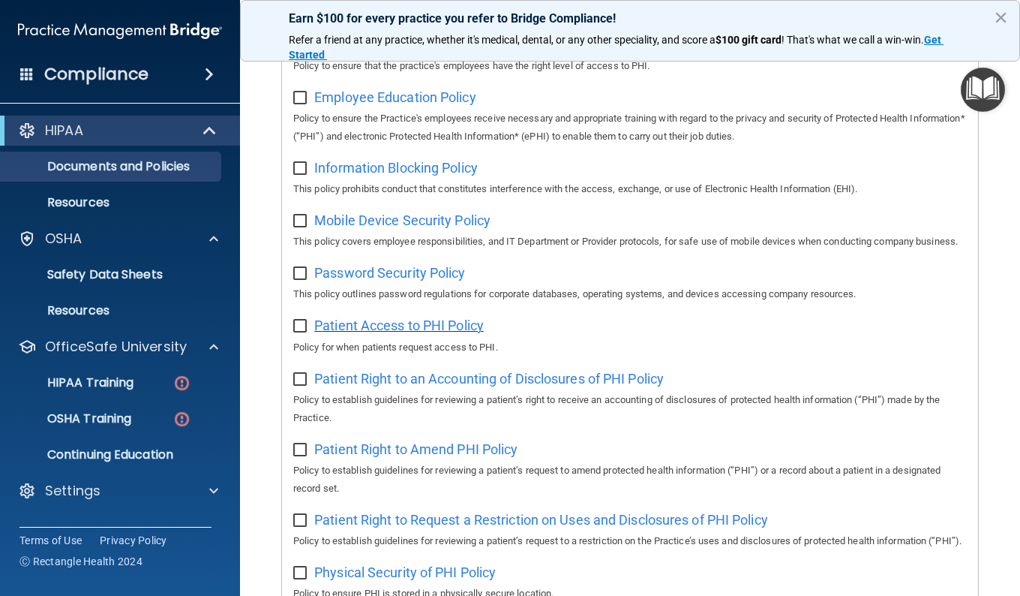
click at [450, 333] on span "Patient Access to PHI Policy" at bounding box center [399, 325] width 170 height 16
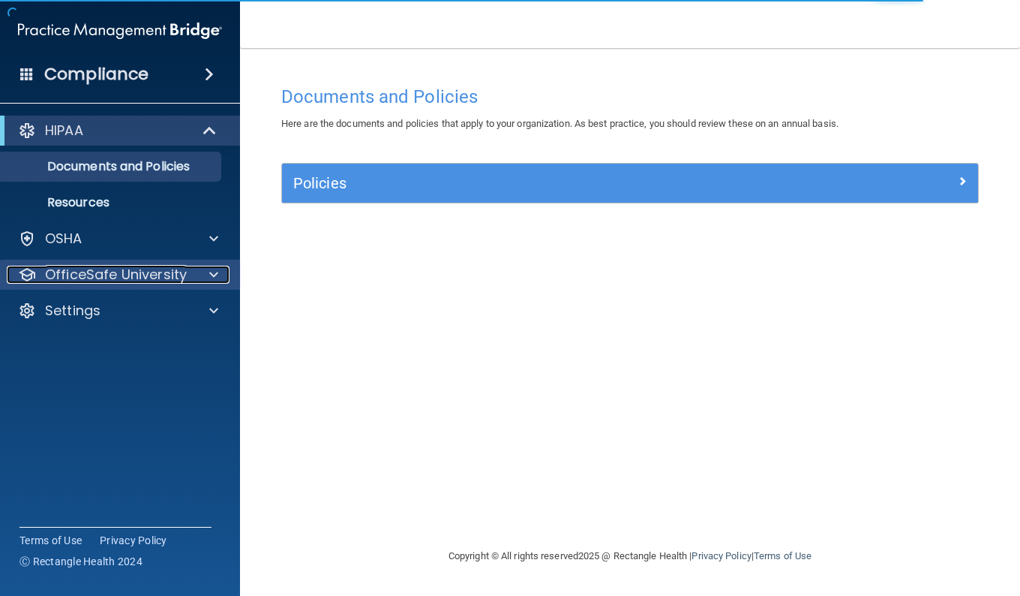
click at [90, 275] on p "OfficeSafe University" at bounding box center [116, 275] width 142 height 18
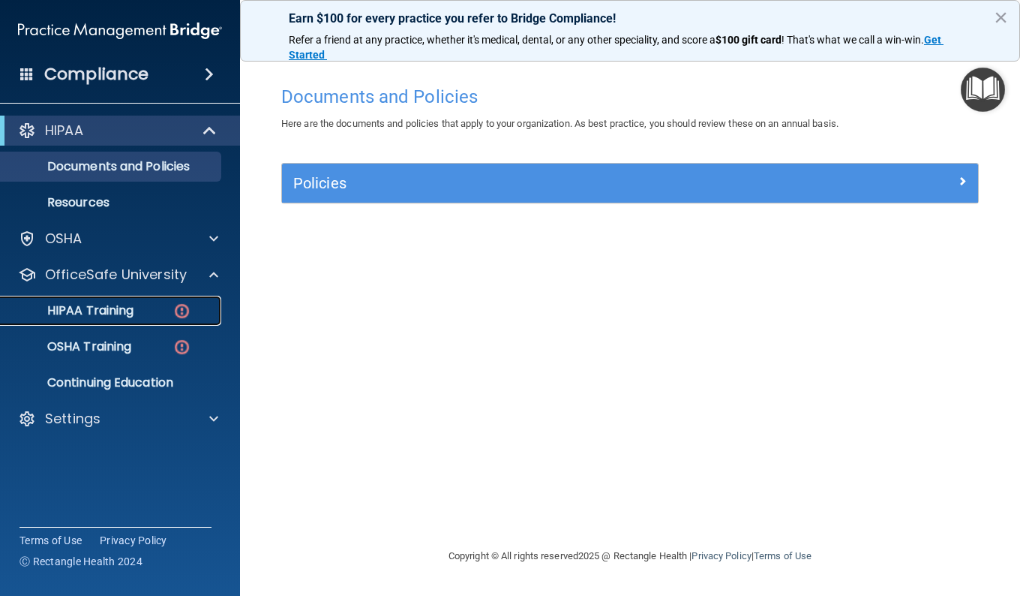
click at [123, 303] on p "HIPAA Training" at bounding box center [72, 310] width 124 height 15
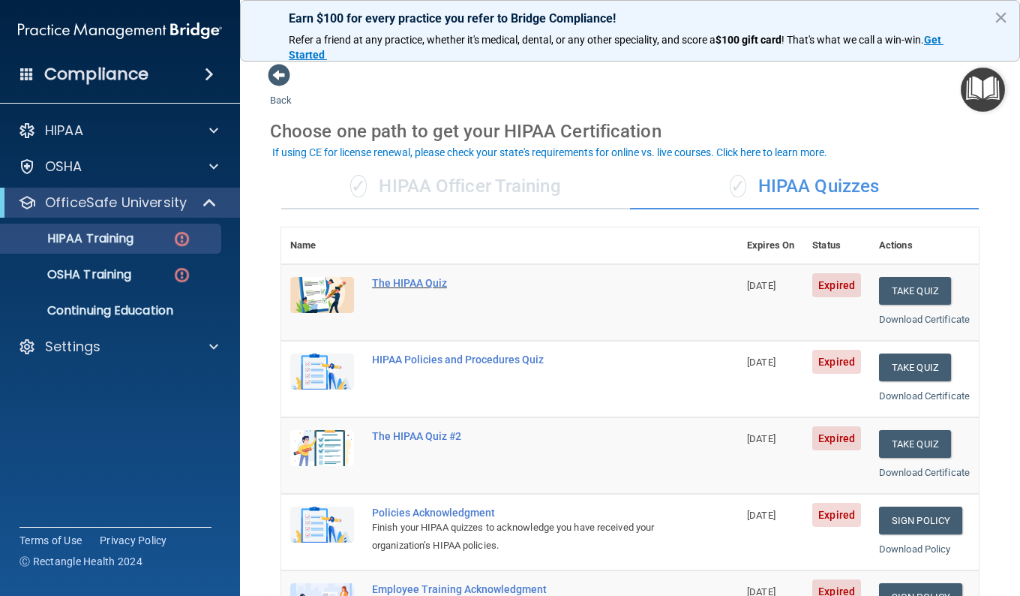
click at [427, 282] on div "The HIPAA Quiz" at bounding box center [517, 283] width 291 height 12
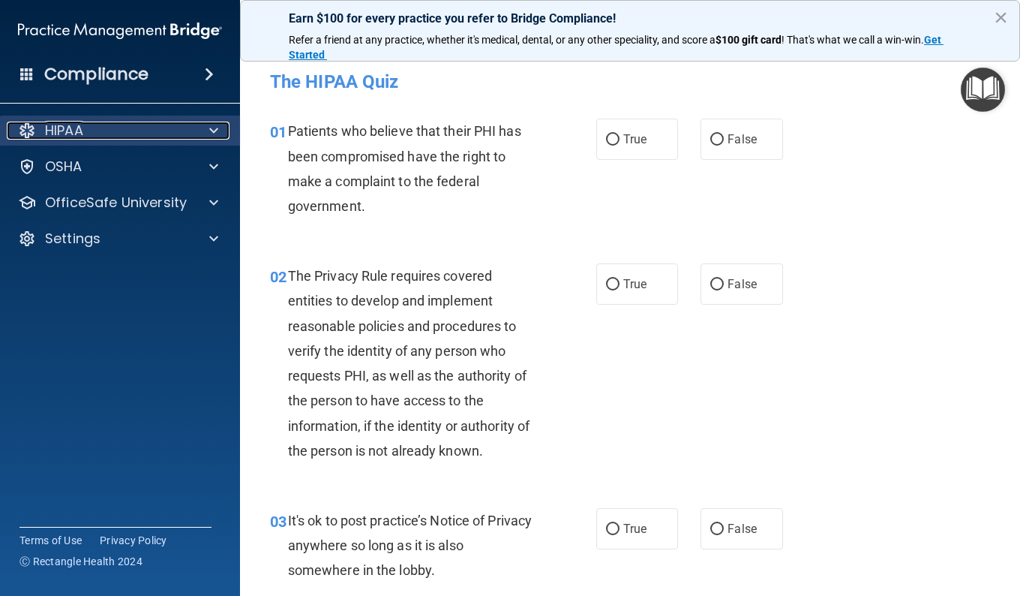
click at [98, 125] on div "HIPAA" at bounding box center [100, 131] width 186 height 18
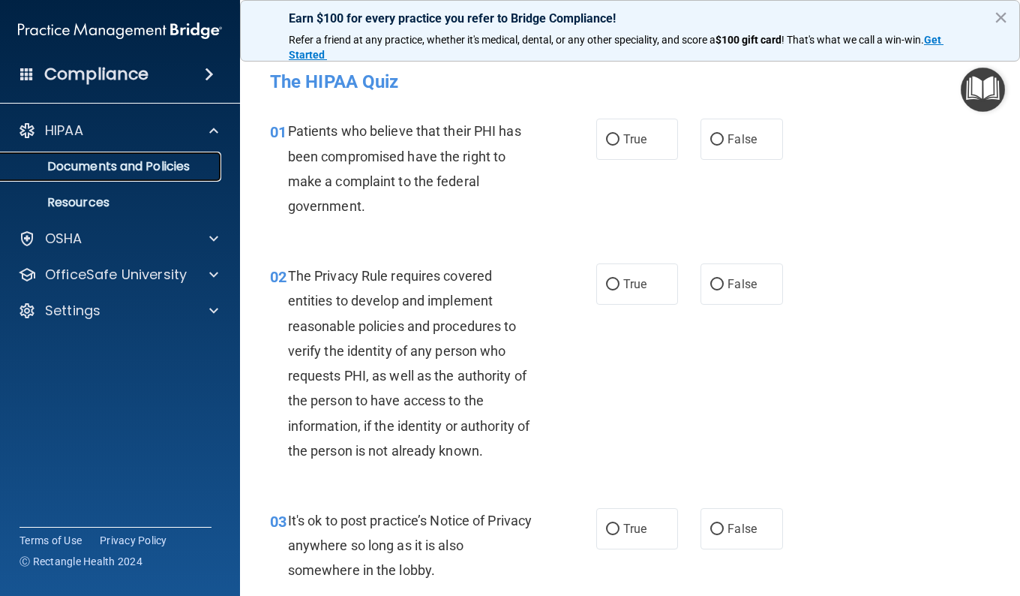
click at [134, 170] on p "Documents and Policies" at bounding box center [112, 166] width 205 height 15
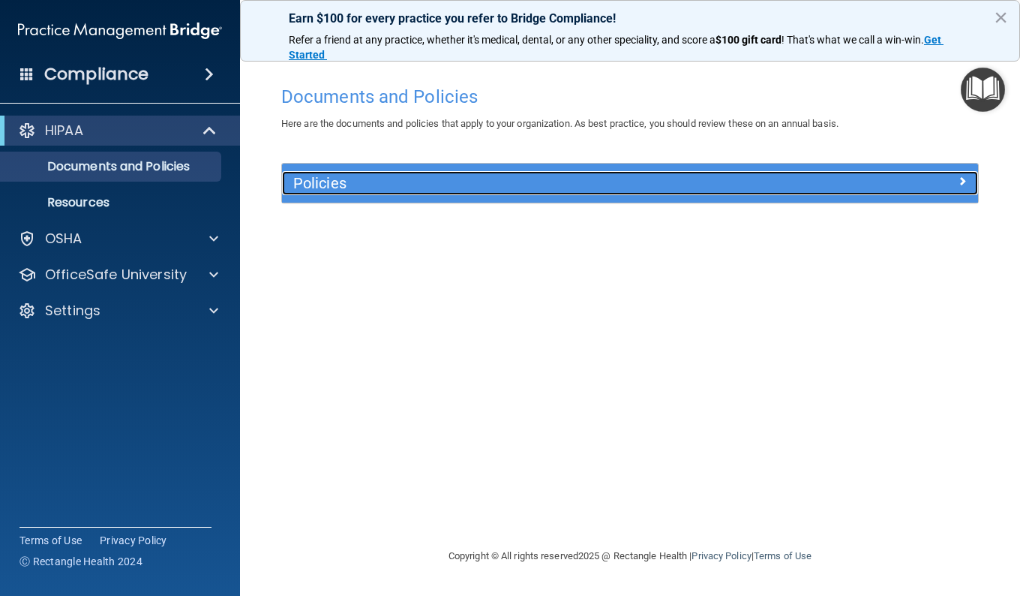
click at [353, 179] on h5 "Policies" at bounding box center [543, 183] width 500 height 17
